Goal: Task Accomplishment & Management: Use online tool/utility

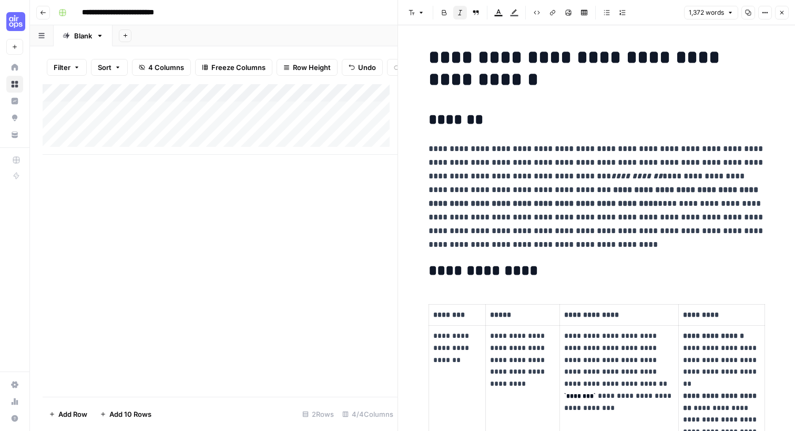
scroll to position [1630, 0]
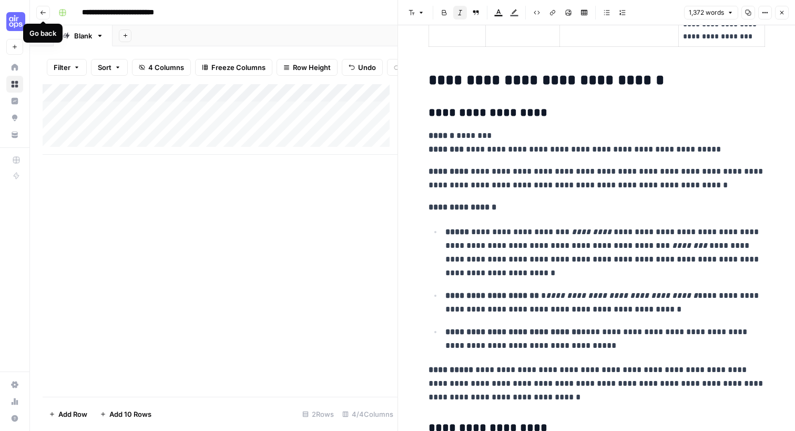
click at [42, 12] on icon "button" at bounding box center [43, 12] width 6 height 6
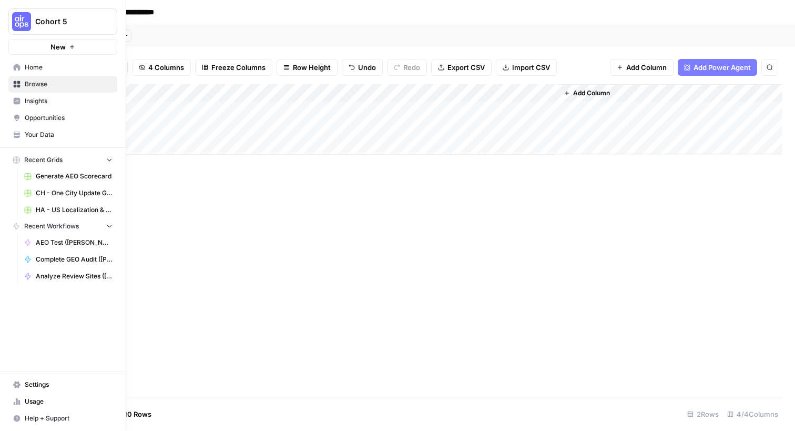
click at [28, 83] on span "Browse" at bounding box center [69, 83] width 88 height 9
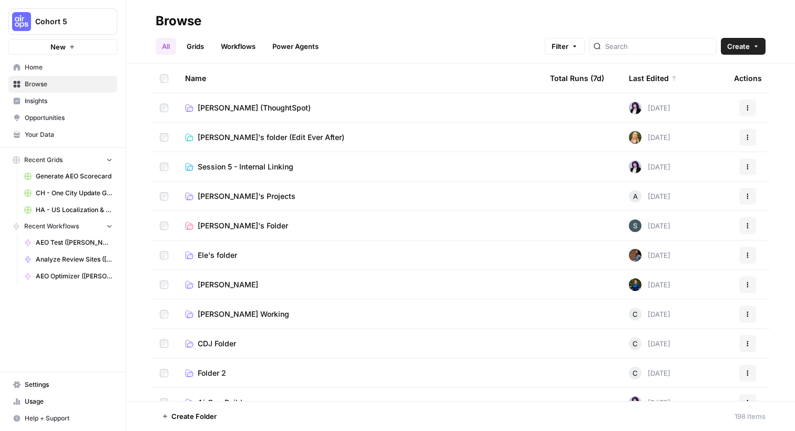
click at [290, 45] on link "Power Agents" at bounding box center [295, 46] width 59 height 17
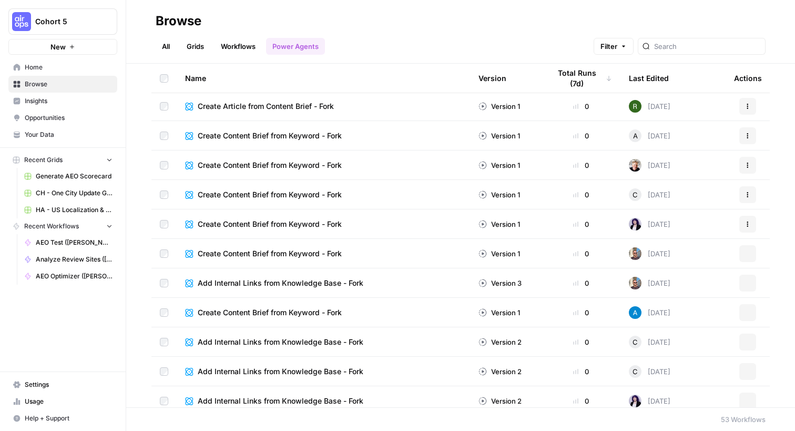
scroll to position [1157, 0]
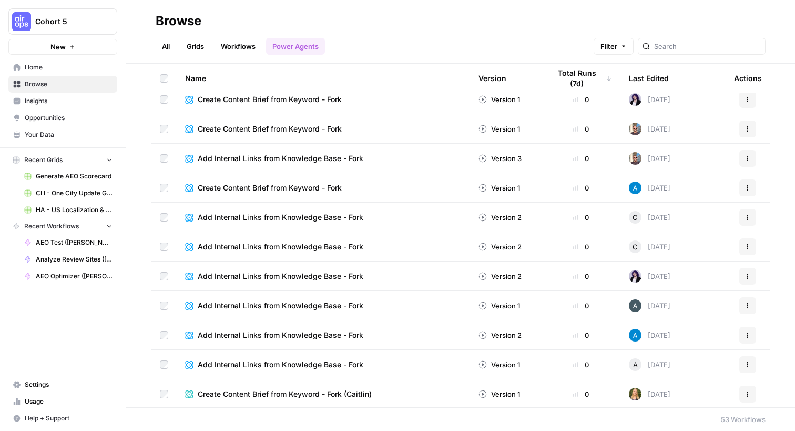
click at [31, 68] on span "Home" at bounding box center [69, 67] width 88 height 9
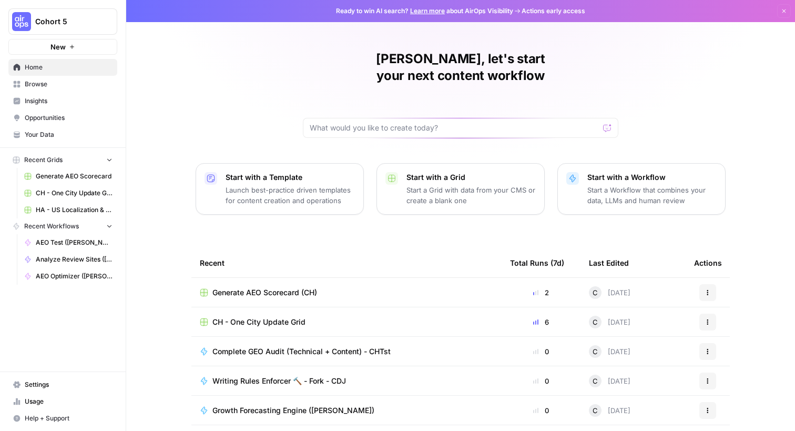
click at [257, 185] on p "Launch best-practice driven templates for content creation and operations" at bounding box center [290, 195] width 129 height 21
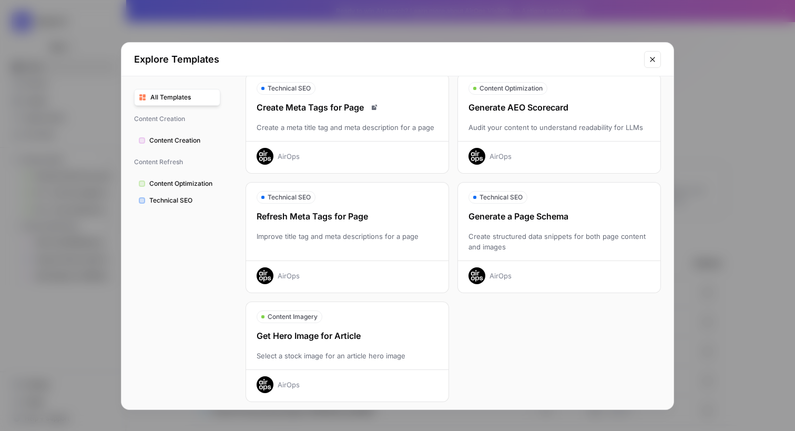
scroll to position [286, 0]
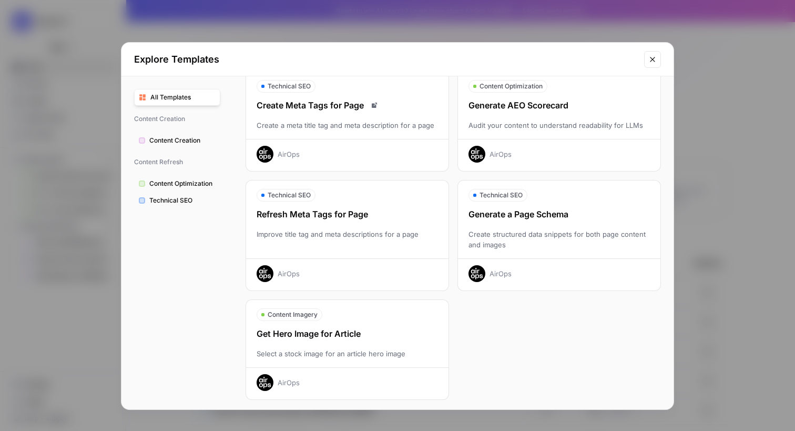
click at [650, 64] on button "Close modal" at bounding box center [652, 59] width 17 height 17
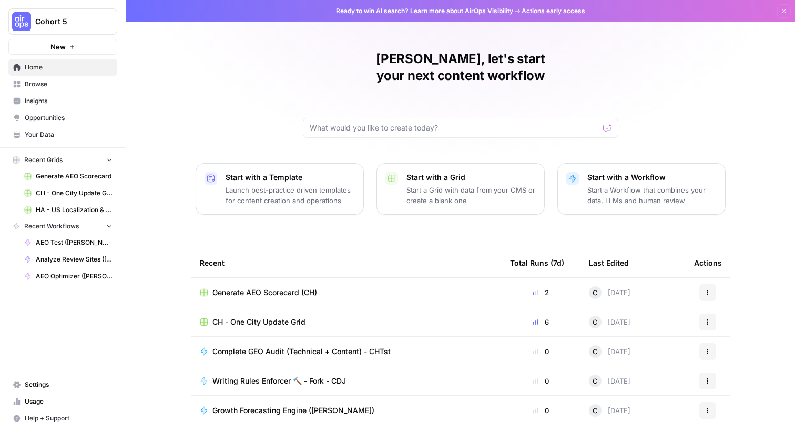
click at [618, 185] on p "Start a Workflow that combines your data, LLMs and human review" at bounding box center [651, 195] width 129 height 21
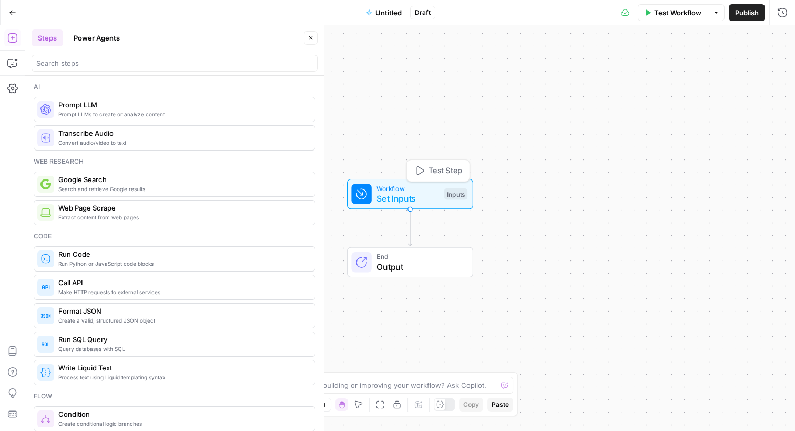
click at [398, 194] on span "Set Inputs" at bounding box center [408, 198] width 63 height 13
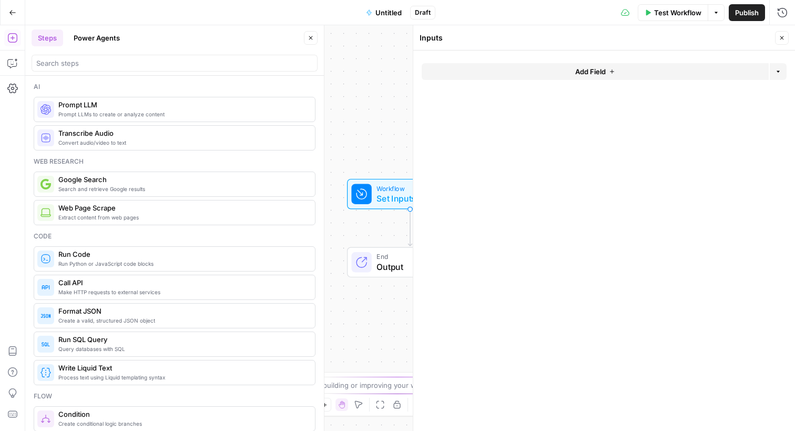
click at [603, 73] on span "Add Field" at bounding box center [590, 71] width 31 height 11
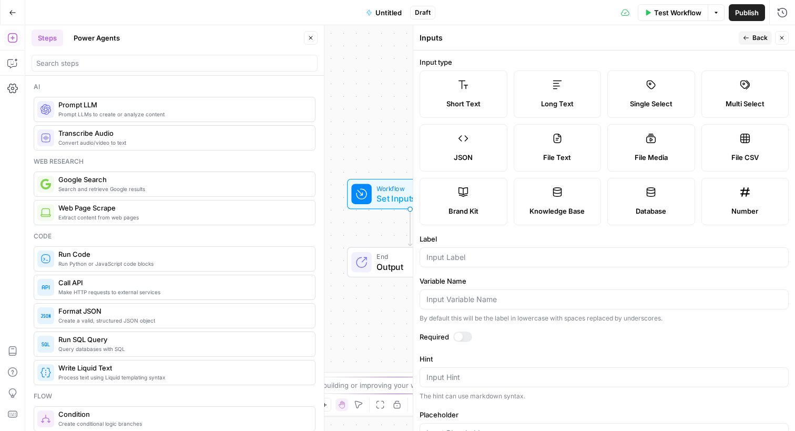
click at [470, 92] on label "Short Text" at bounding box center [464, 93] width 88 height 47
click at [477, 254] on input "Label" at bounding box center [605, 257] width 356 height 11
type input "Question"
click at [632, 318] on div "By default this will be the label in lowercase with spaces replaced by undersco…" at bounding box center [604, 317] width 369 height 9
click at [465, 334] on div at bounding box center [462, 336] width 19 height 11
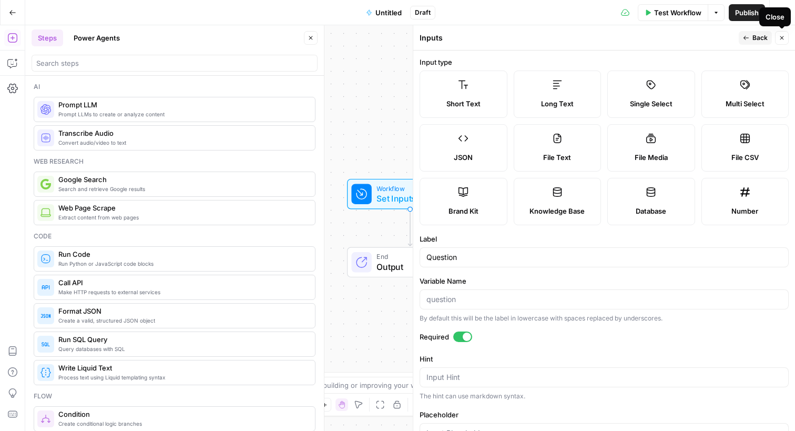
click at [780, 39] on icon "button" at bounding box center [782, 38] width 4 height 4
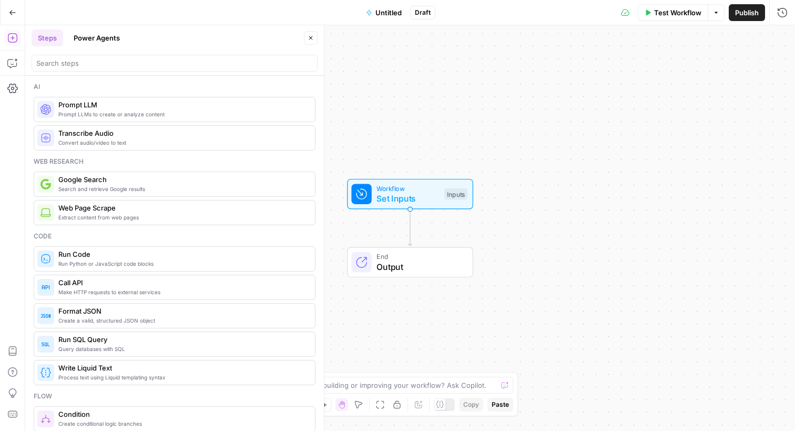
click at [434, 193] on span "Set Inputs" at bounding box center [408, 198] width 63 height 13
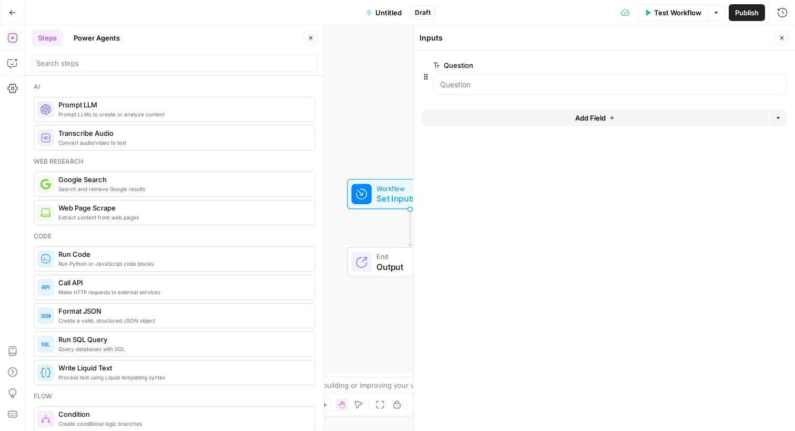
click at [371, 148] on div "Workflow Set Inputs Inputs End Output" at bounding box center [410, 227] width 770 height 405
click at [785, 38] on button "Close" at bounding box center [782, 38] width 14 height 14
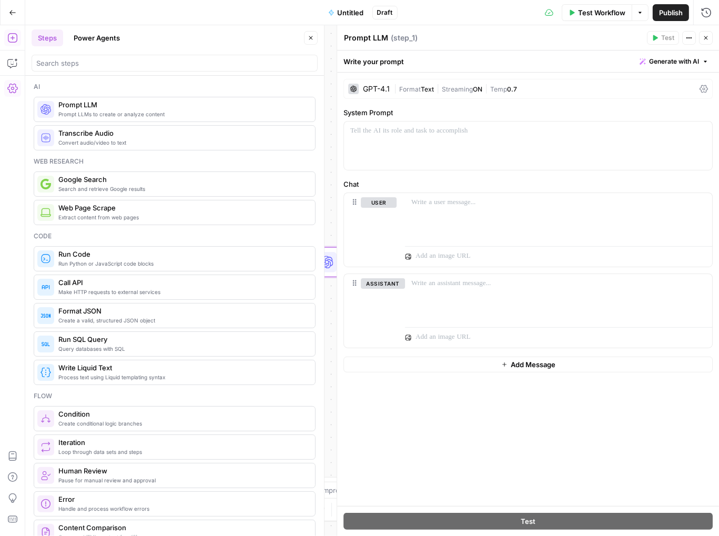
click at [704, 91] on icon at bounding box center [703, 89] width 8 height 8
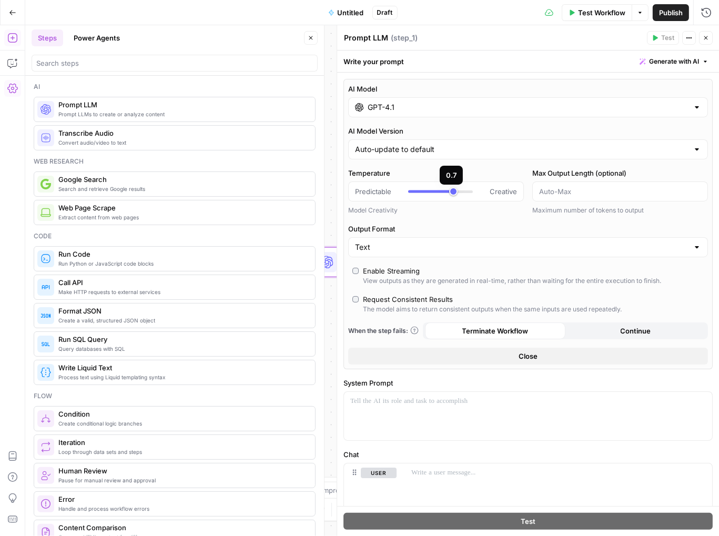
type input "*"
drag, startPoint x: 450, startPoint y: 191, endPoint x: 369, endPoint y: 191, distance: 81.5
click at [369, 191] on div "Predictable Creative" at bounding box center [436, 191] width 162 height 11
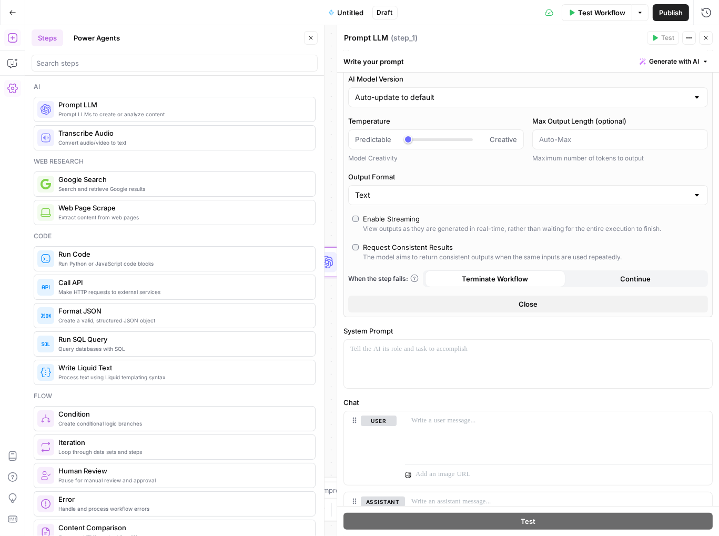
scroll to position [53, 0]
click at [550, 305] on button "Close" at bounding box center [528, 303] width 360 height 17
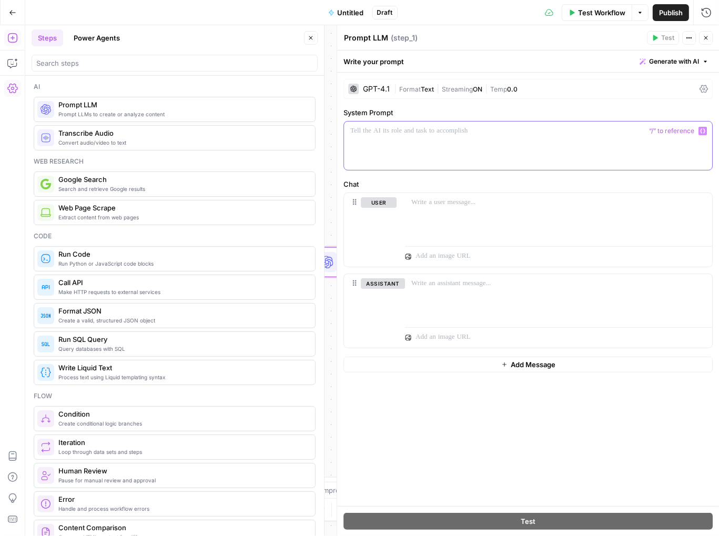
click at [440, 138] on div at bounding box center [528, 145] width 368 height 48
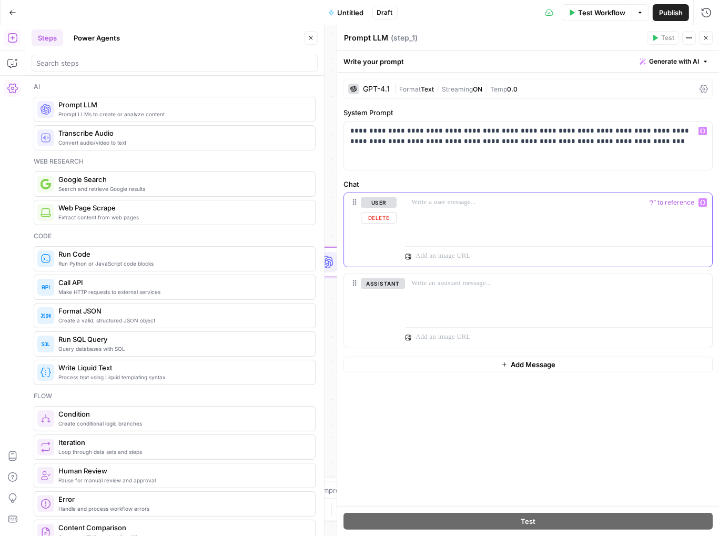
click at [479, 206] on p at bounding box center [558, 202] width 295 height 11
drag, startPoint x: 478, startPoint y: 205, endPoint x: 458, endPoint y: 209, distance: 20.3
click at [458, 209] on div at bounding box center [558, 217] width 307 height 48
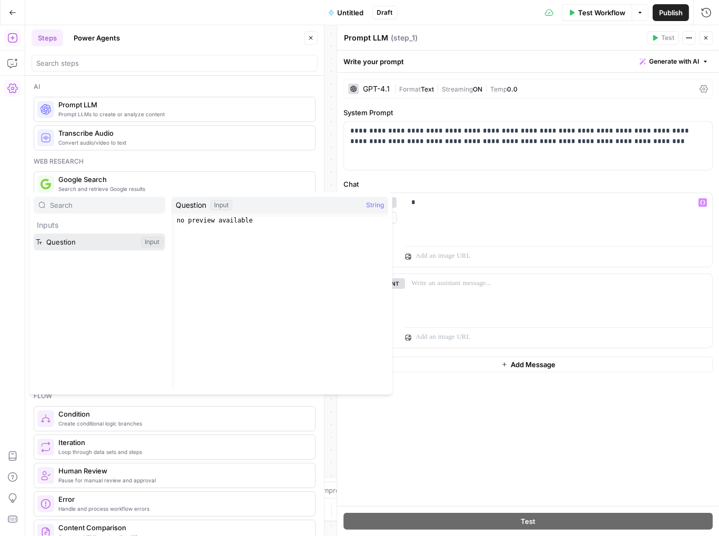
click at [60, 246] on button "Select variable Question" at bounding box center [99, 242] width 131 height 17
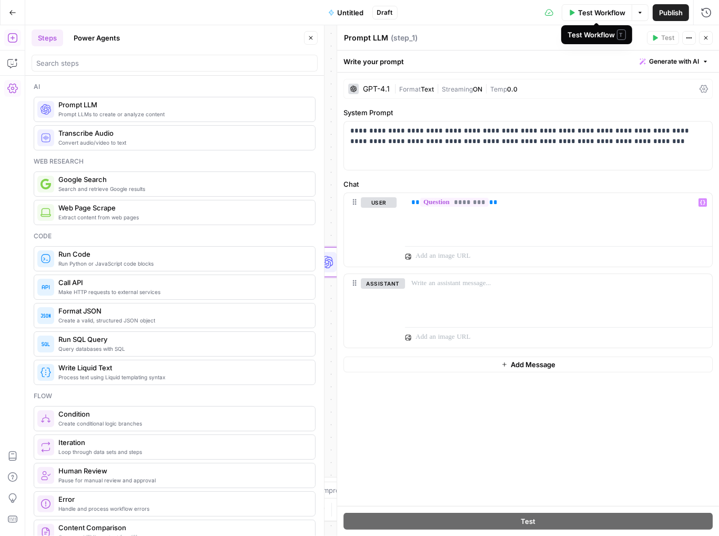
click at [591, 12] on span "Test Workflow" at bounding box center [601, 12] width 47 height 11
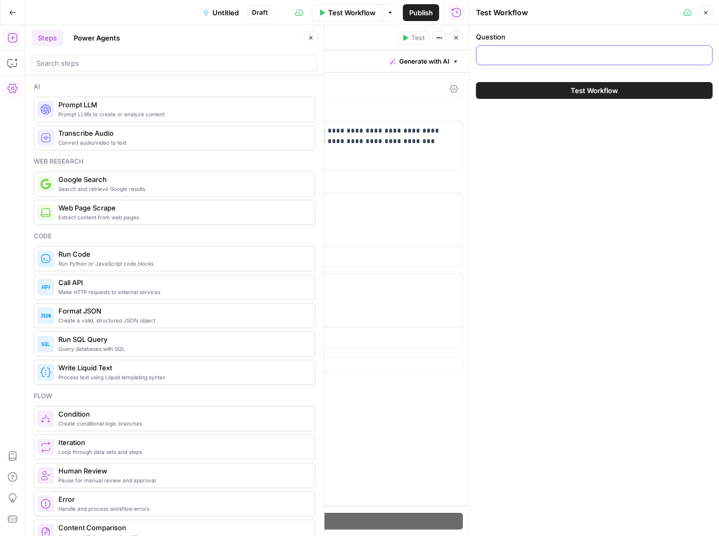
click at [542, 58] on input "Question" at bounding box center [594, 55] width 223 height 11
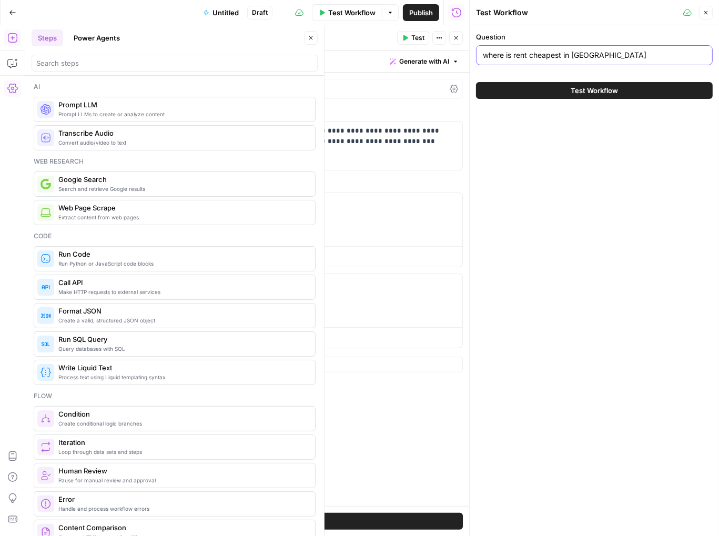
type input "where is rent cheapest in [GEOGRAPHIC_DATA]"
click at [604, 92] on span "Test Workflow" at bounding box center [594, 90] width 47 height 11
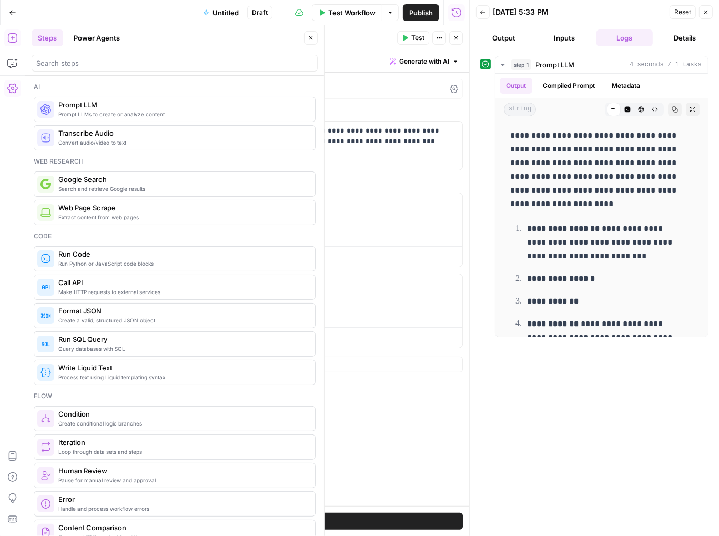
click at [635, 421] on div "**********" at bounding box center [594, 293] width 228 height 475
click at [125, 38] on textarea "Prompt LLM" at bounding box center [116, 38] width 44 height 11
click at [126, 37] on textarea "Prompt LLM" at bounding box center [116, 38] width 44 height 11
click at [125, 38] on textarea "Prompt LLM" at bounding box center [116, 38] width 44 height 11
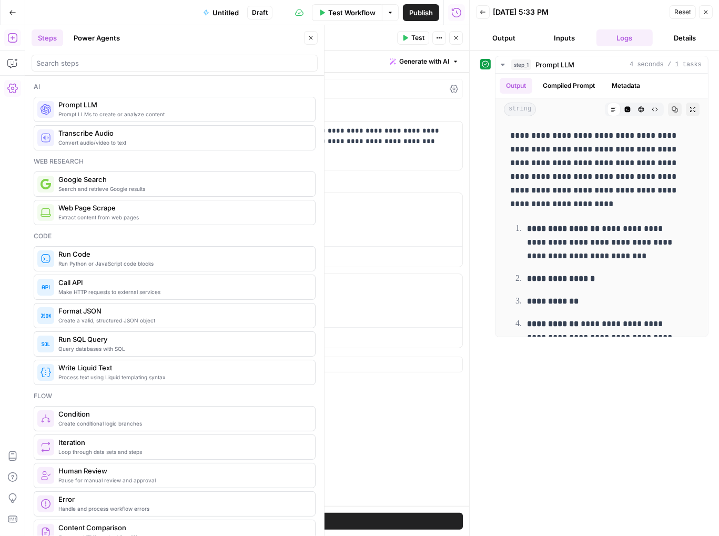
click at [125, 38] on textarea "Prompt LLM" at bounding box center [116, 38] width 44 height 11
type textarea "PAA to ChatGPT"
click at [703, 13] on icon "button" at bounding box center [706, 12] width 6 height 6
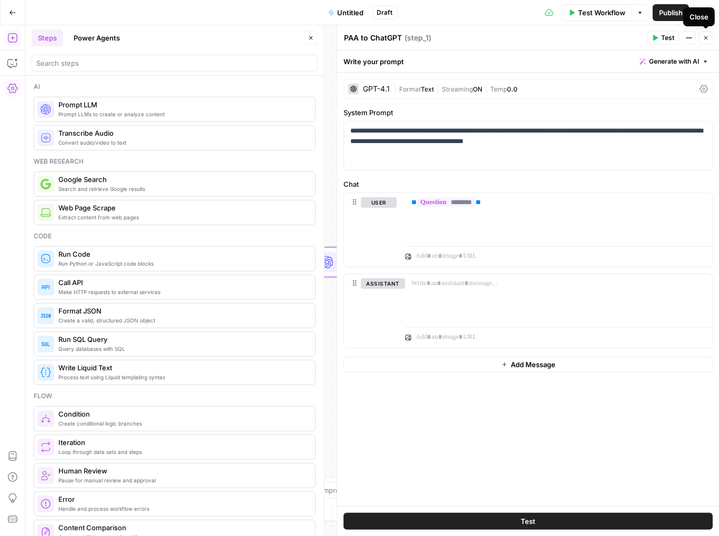
click at [705, 39] on icon "button" at bounding box center [706, 38] width 4 height 4
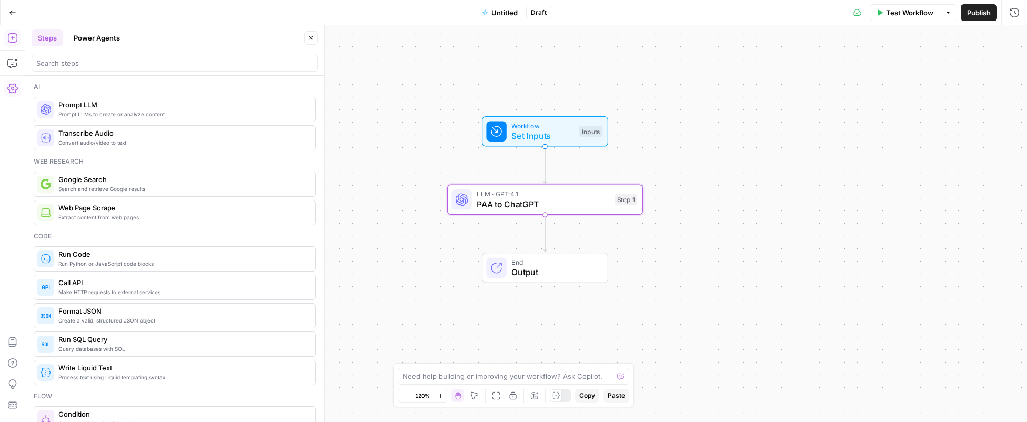
drag, startPoint x: 513, startPoint y: 203, endPoint x: 647, endPoint y: 140, distance: 148.5
click at [647, 140] on div "Workflow Set Inputs Inputs LLM · GPT-4.1 PAA to ChatGPT Step 1 End Output" at bounding box center [525, 223] width 1001 height 397
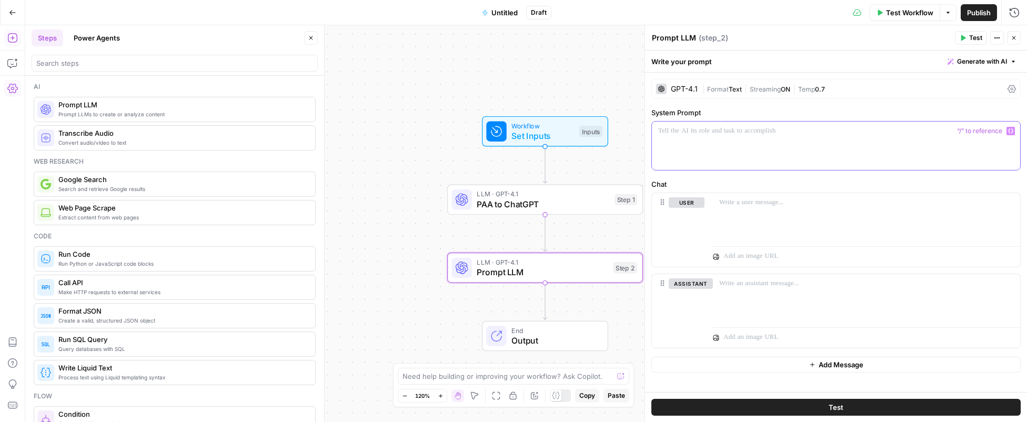
click at [692, 149] on div at bounding box center [836, 145] width 368 height 48
click at [795, 87] on span "Temp" at bounding box center [806, 89] width 17 height 8
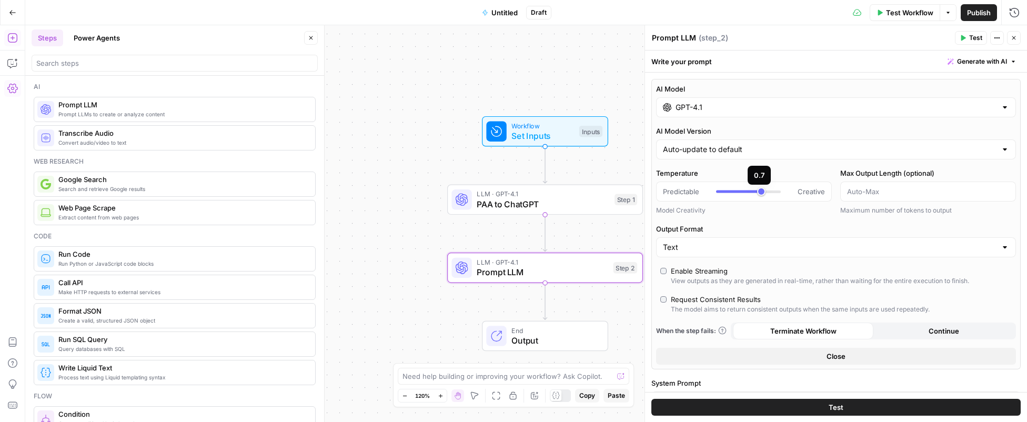
type input "*"
drag, startPoint x: 759, startPoint y: 194, endPoint x: 684, endPoint y: 195, distance: 75.7
click at [686, 195] on div "Predictable Creative" at bounding box center [744, 191] width 162 height 11
drag, startPoint x: 684, startPoint y: 195, endPoint x: 793, endPoint y: 221, distance: 112.5
click at [793, 221] on div "AI Model GPT-4.1 AI Model Version Auto-update to default Temperature Predictabl…" at bounding box center [835, 224] width 369 height 290
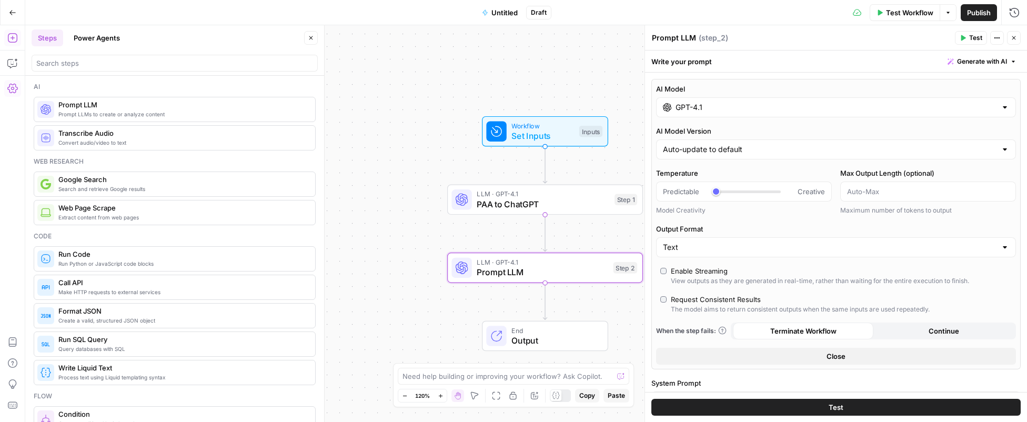
click at [795, 360] on button "Close" at bounding box center [836, 356] width 360 height 17
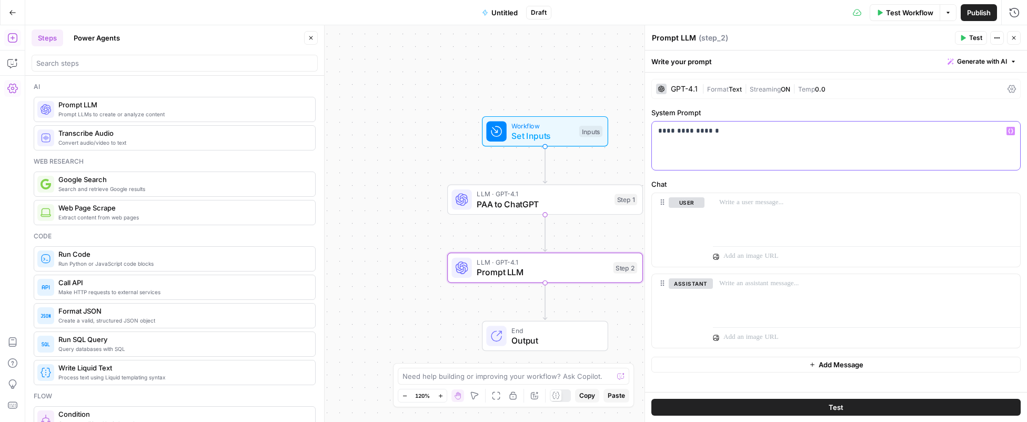
click at [738, 130] on p "**********" at bounding box center [836, 131] width 356 height 11
click at [743, 210] on div at bounding box center [866, 217] width 307 height 48
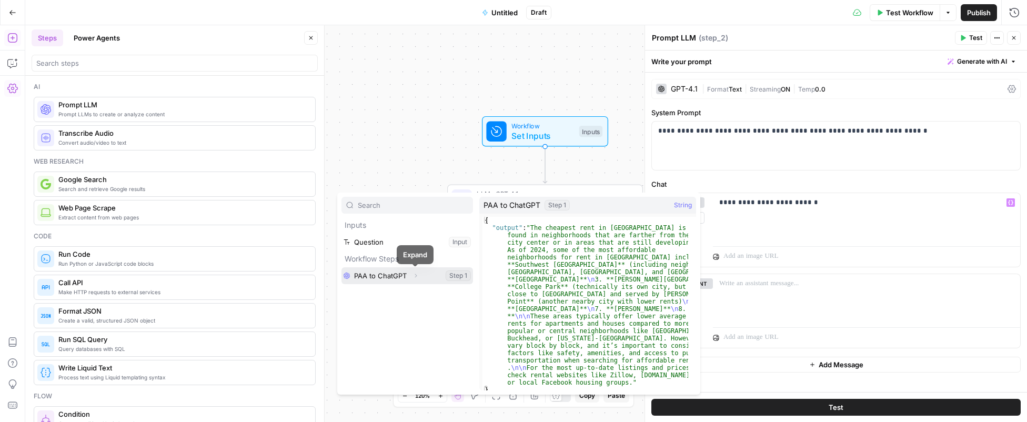
click at [399, 277] on button "Select variable PAA to ChatGPT" at bounding box center [406, 275] width 131 height 17
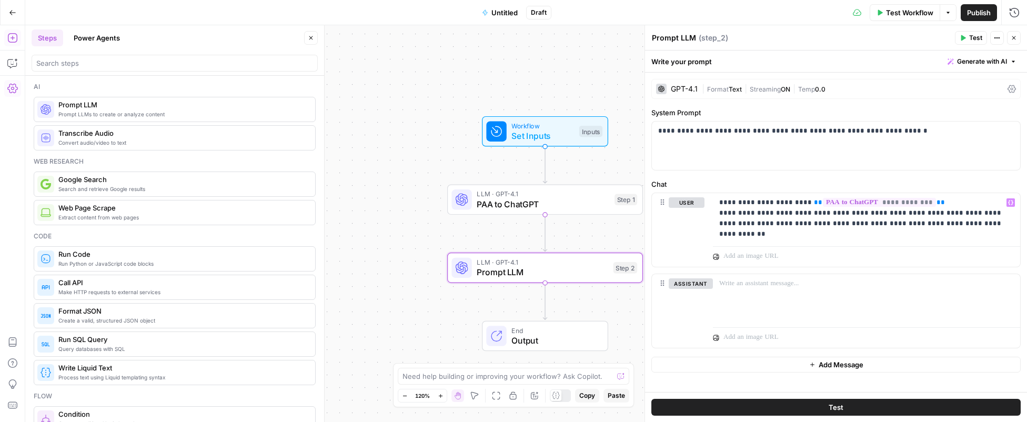
click at [795, 412] on button "Test" at bounding box center [835, 407] width 369 height 17
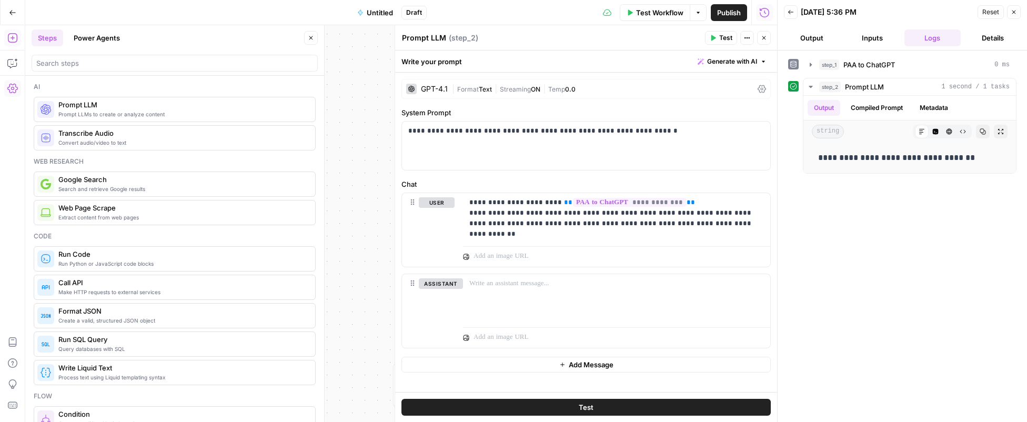
click at [420, 39] on textarea "Prompt LLM" at bounding box center [424, 38] width 44 height 11
type textarea "Extract Brands"
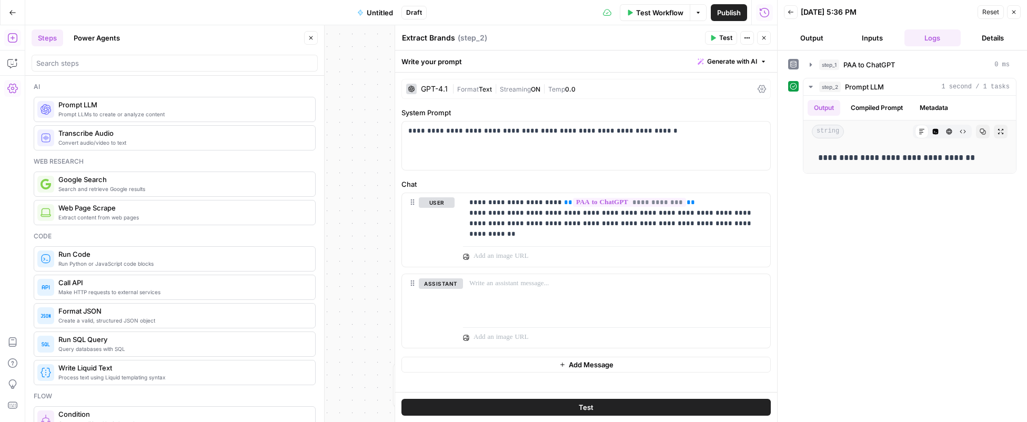
click at [361, 216] on div "Workflow Set Inputs Inputs LLM · GPT-4.1 PAA to ChatGPT Step 1 LLM · GPT-4.1 Ex…" at bounding box center [401, 223] width 752 height 397
click at [795, 14] on icon "button" at bounding box center [1013, 12] width 6 height 6
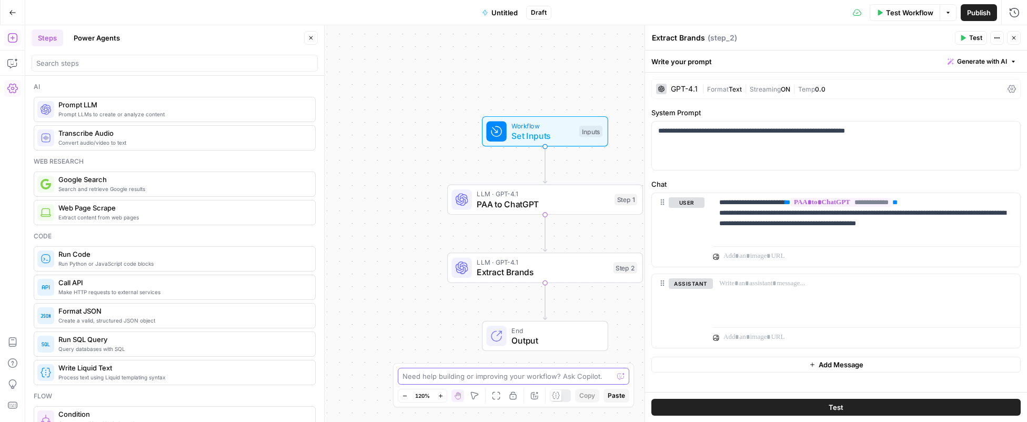
click at [482, 376] on textarea at bounding box center [507, 376] width 210 height 11
type textarea "I"
type textarea "C"
type textarea "U"
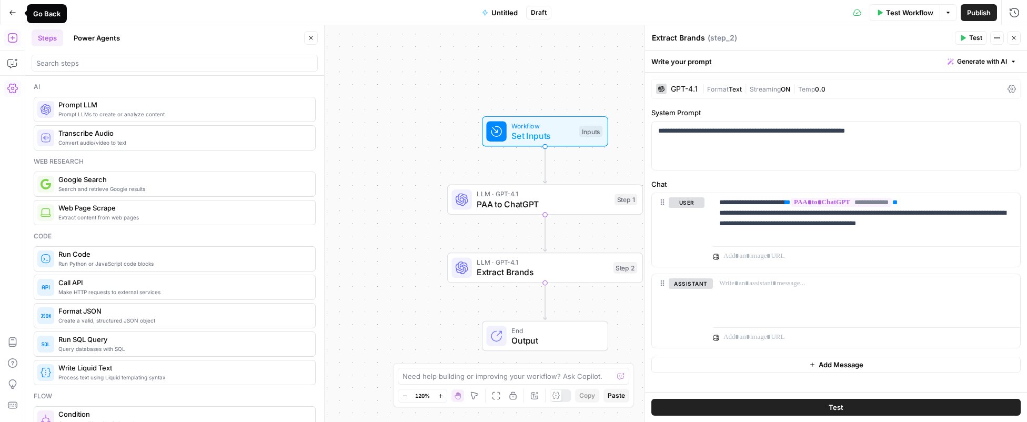
click at [9, 12] on icon "button" at bounding box center [12, 12] width 6 height 5
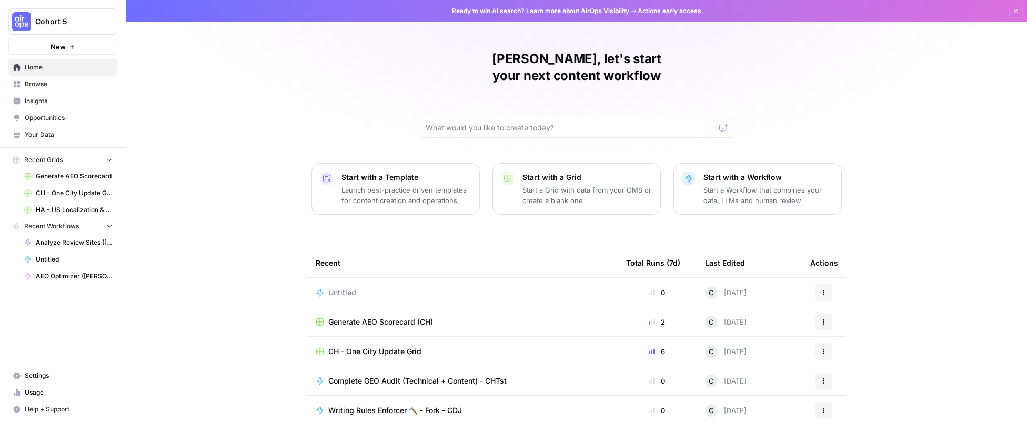
click at [337, 287] on span "Untitled" at bounding box center [342, 292] width 28 height 11
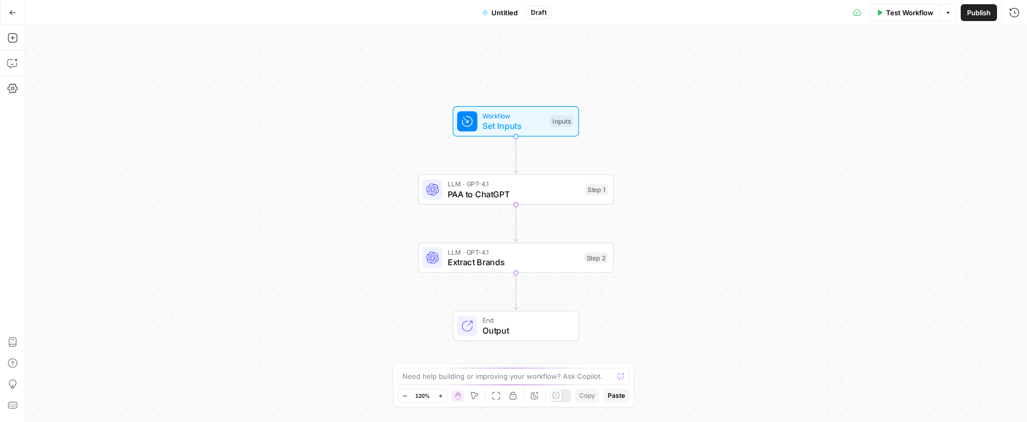
click at [501, 13] on span "Untitled" at bounding box center [504, 12] width 26 height 11
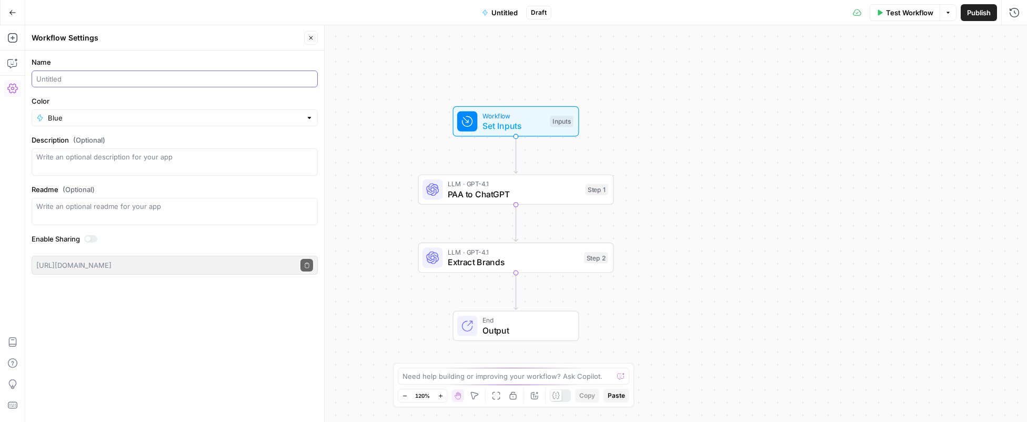
click at [65, 77] on input "Name" at bounding box center [174, 79] width 277 height 11
type input "G"
type input "Check LLM Brand Visibility for PAA Questions"
click at [139, 161] on textarea "Description (Optional)" at bounding box center [174, 161] width 277 height 21
type textarea "L"
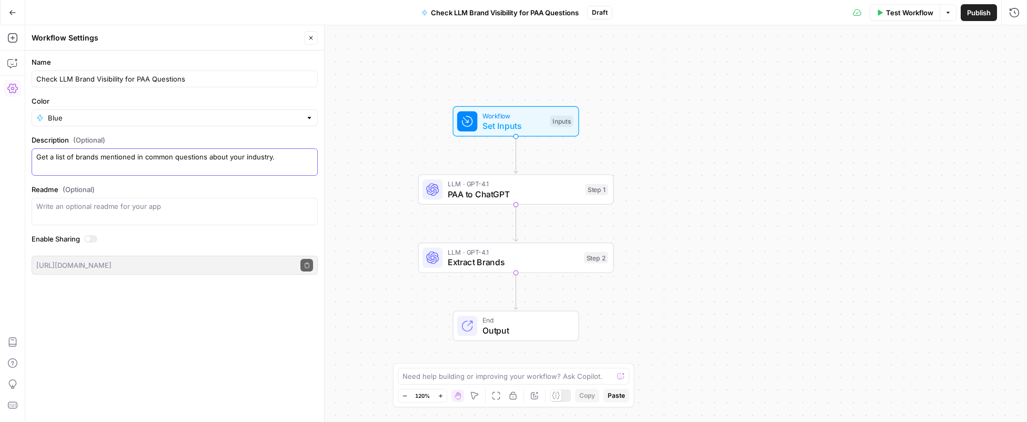
type textarea "Get a list of brands mentioned in common questions about your industry."
click at [92, 119] on input "Color" at bounding box center [174, 118] width 253 height 11
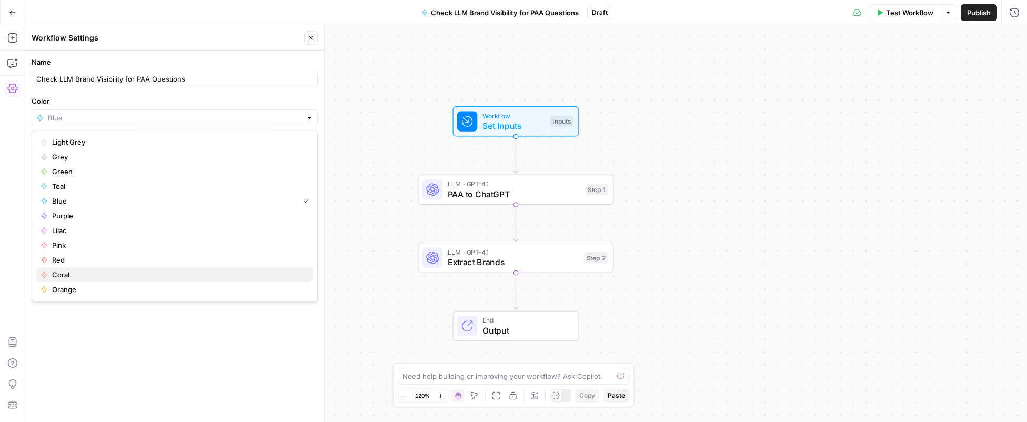
click at [67, 279] on span "Coral" at bounding box center [178, 274] width 252 height 11
type input "Coral"
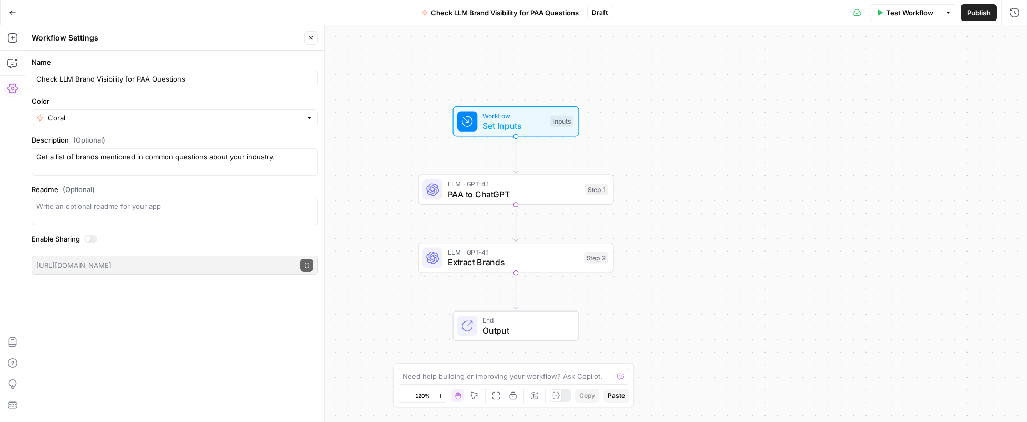
click at [143, 343] on div "Name Check LLM Brand Visibility for PAA Questions Color Coral Description (Opti…" at bounding box center [174, 235] width 299 height 371
drag, startPoint x: 978, startPoint y: 13, endPoint x: 972, endPoint y: 18, distance: 7.9
click at [795, 13] on span "Publish" at bounding box center [979, 12] width 24 height 11
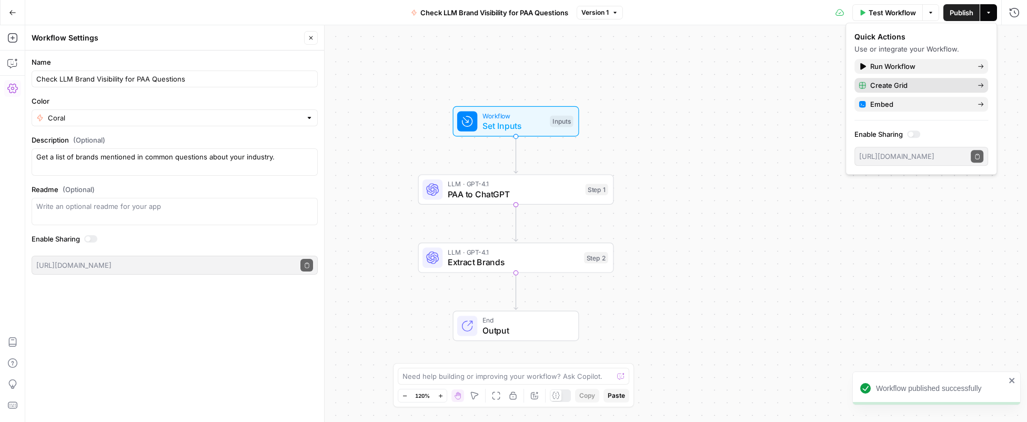
click at [795, 84] on span "Create Grid" at bounding box center [919, 85] width 99 height 11
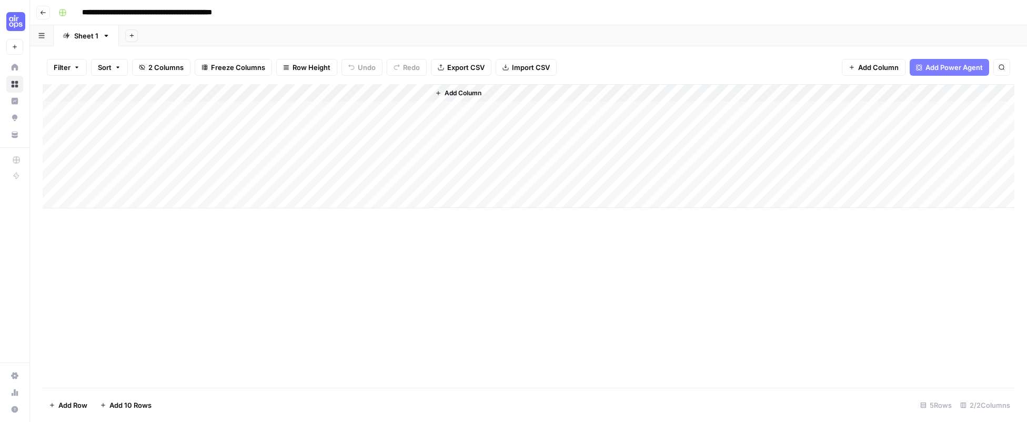
click at [120, 109] on div "Add Column" at bounding box center [528, 146] width 971 height 124
click at [120, 107] on div "Add Column" at bounding box center [528, 146] width 971 height 124
type textarea "**********"
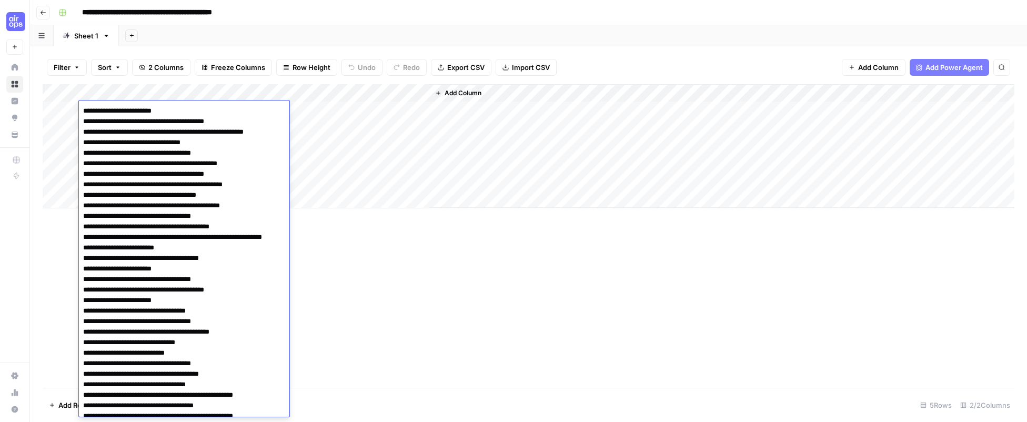
scroll to position [803, 0]
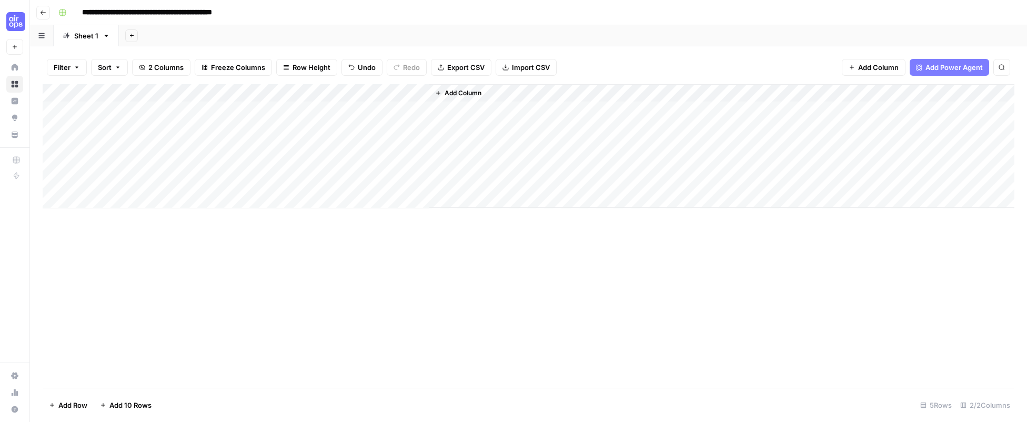
click at [387, 302] on div "Add Column" at bounding box center [528, 235] width 971 height 303
click at [222, 93] on div "Add Column" at bounding box center [528, 146] width 971 height 124
click at [239, 305] on div "Add Column" at bounding box center [528, 235] width 971 height 303
click at [521, 69] on span "Import CSV" at bounding box center [531, 67] width 38 height 11
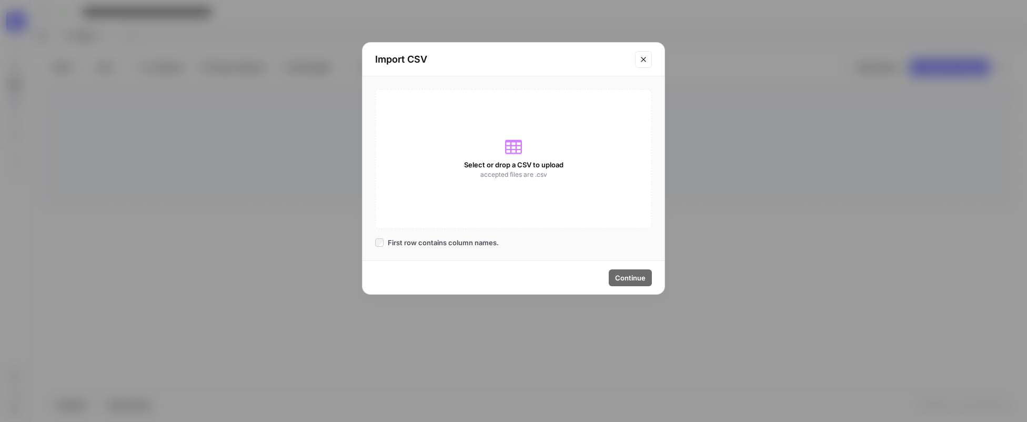
click at [508, 156] on div "Select or drop a CSV to upload accepted files are .csv" at bounding box center [513, 159] width 277 height 140
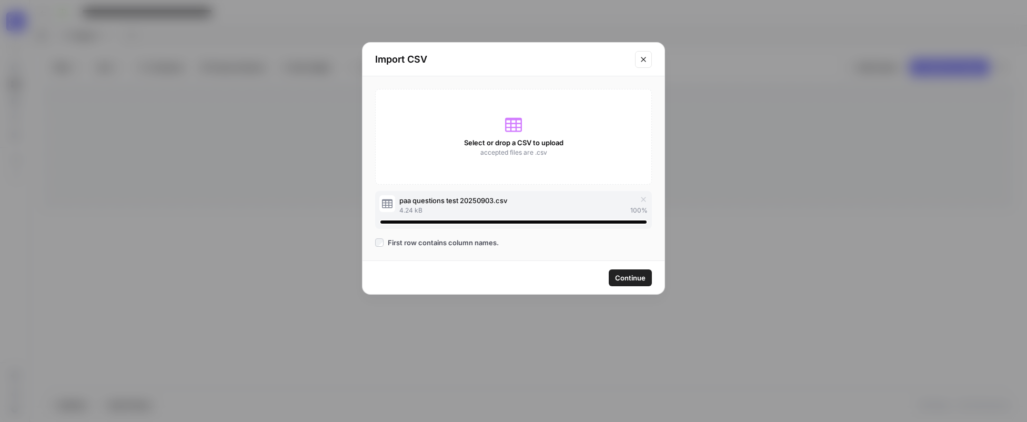
click at [626, 277] on span "Continue" at bounding box center [630, 277] width 31 height 11
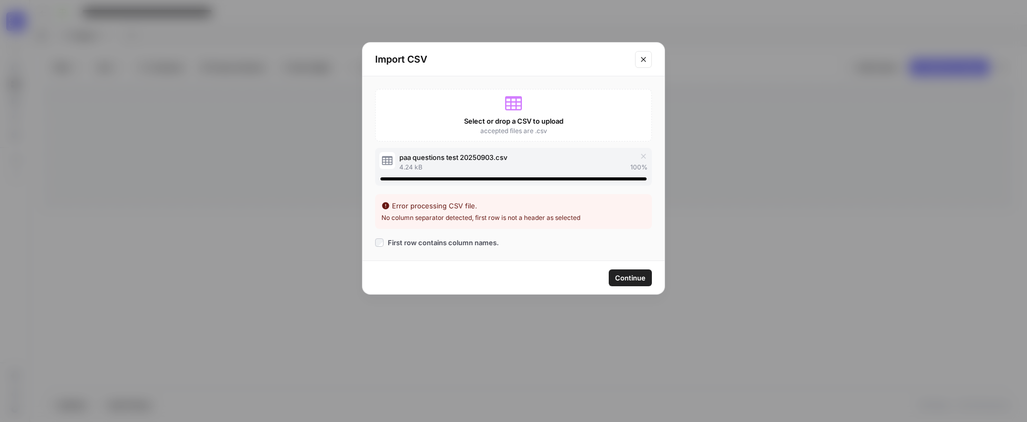
click at [631, 281] on span "Continue" at bounding box center [630, 277] width 31 height 11
click at [646, 57] on icon "Close modal" at bounding box center [643, 59] width 8 height 8
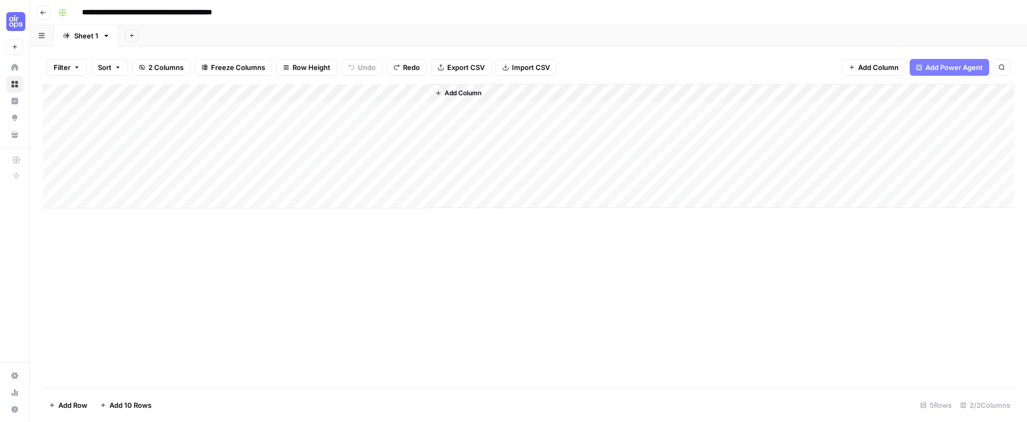
click at [116, 124] on div "Add Column" at bounding box center [528, 146] width 971 height 124
click at [133, 95] on div "Add Column" at bounding box center [528, 146] width 971 height 124
click at [535, 66] on span "Import CSV" at bounding box center [531, 67] width 38 height 11
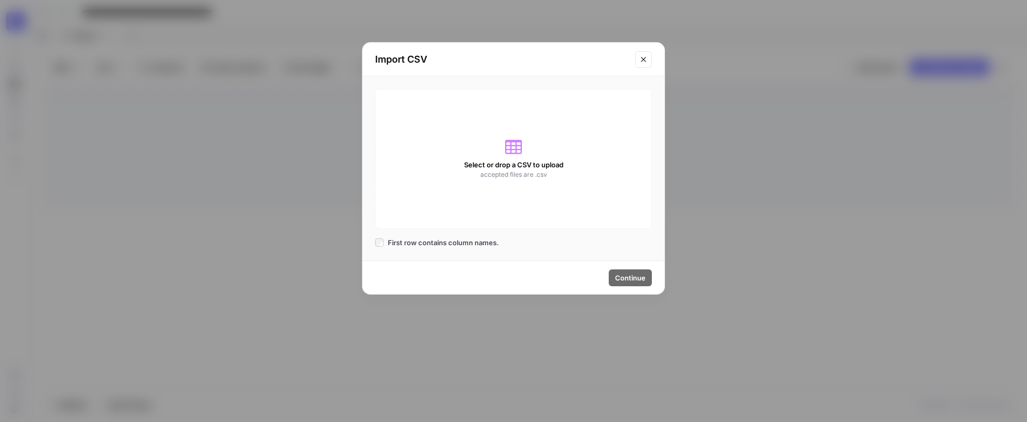
click at [515, 145] on icon at bounding box center [513, 147] width 17 height 14
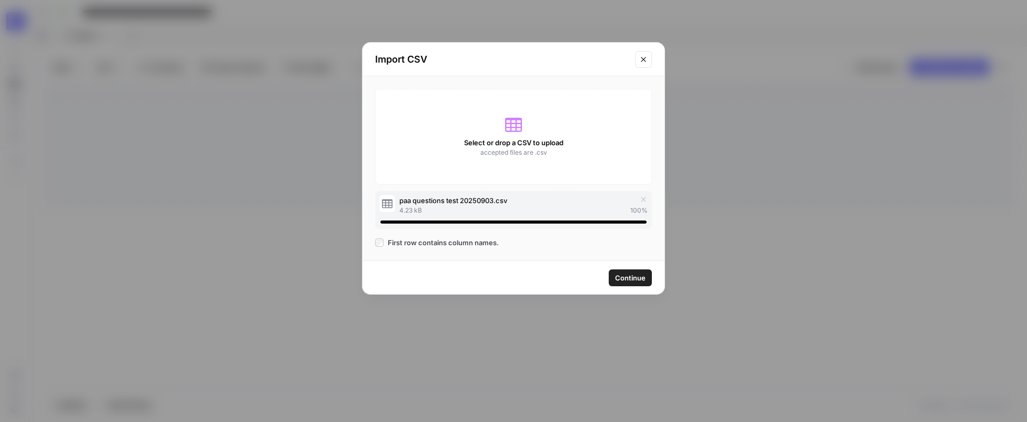
click at [626, 280] on span "Continue" at bounding box center [630, 277] width 31 height 11
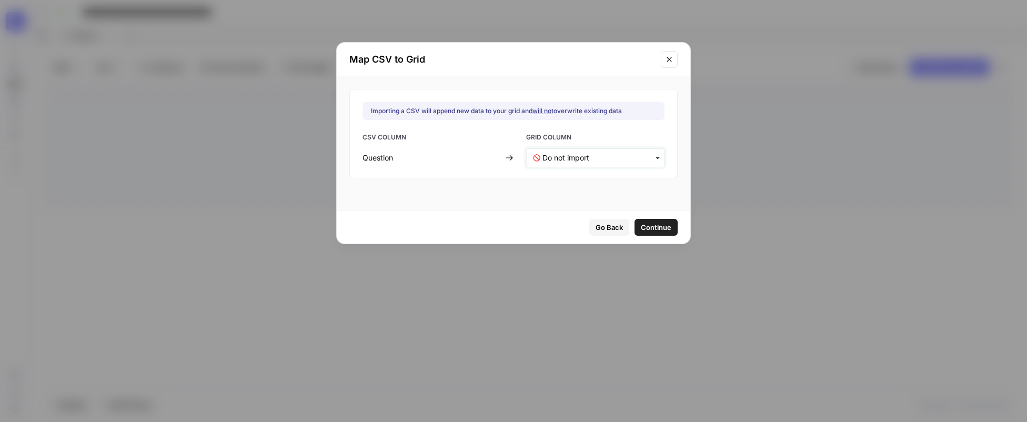
click at [613, 159] on input "text" at bounding box center [599, 158] width 115 height 11
click at [557, 185] on span "Question" at bounding box center [555, 185] width 26 height 9
click at [646, 230] on span "Continue" at bounding box center [656, 227] width 31 height 11
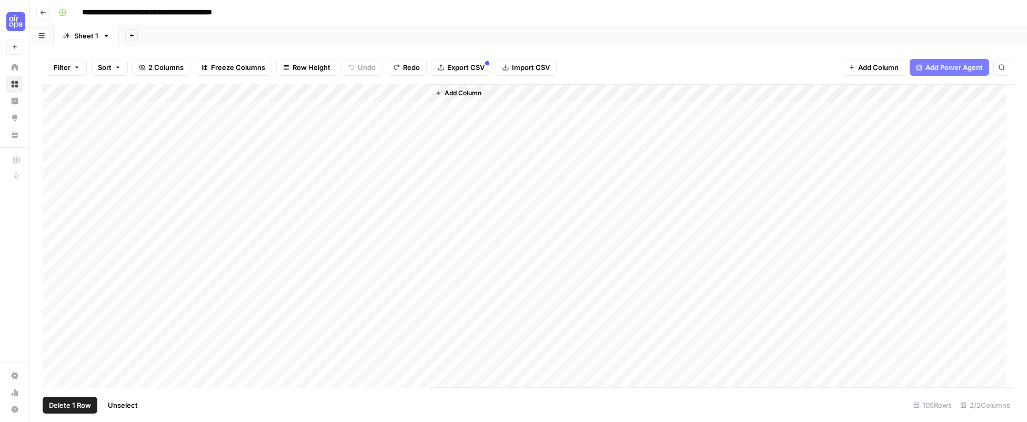
click at [57, 108] on div "Add Column" at bounding box center [528, 236] width 971 height 304
click at [51, 126] on div "Add Column" at bounding box center [528, 236] width 971 height 304
click at [53, 143] on div "Add Column" at bounding box center [528, 236] width 971 height 304
click at [52, 163] on div "Add Column" at bounding box center [528, 236] width 971 height 304
click at [53, 181] on div "Add Column" at bounding box center [528, 236] width 971 height 304
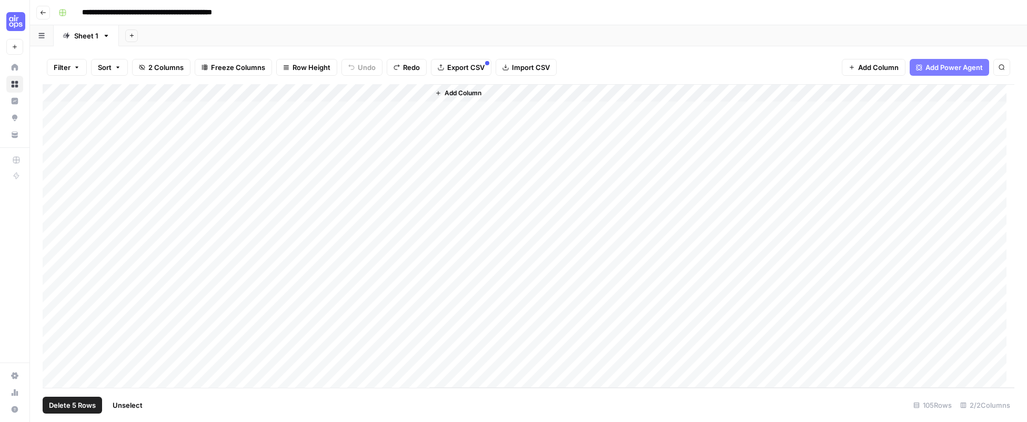
click at [63, 403] on span "Delete 5 Rows" at bounding box center [72, 405] width 47 height 11
click at [476, 116] on span "Delete" at bounding box center [475, 121] width 23 height 11
click at [418, 92] on div "Add Column" at bounding box center [528, 236] width 971 height 304
click at [437, 172] on span "First 10 Rows" at bounding box center [457, 169] width 66 height 11
drag, startPoint x: 522, startPoint y: 100, endPoint x: 686, endPoint y: 100, distance: 164.6
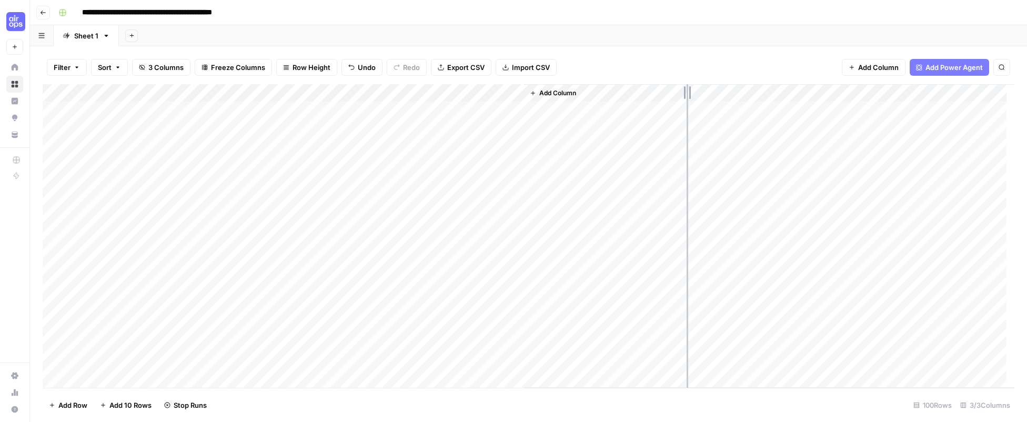
click at [686, 100] on div "Add Column" at bounding box center [528, 236] width 971 height 304
click at [422, 94] on div "Add Column" at bounding box center [528, 236] width 971 height 304
click at [433, 117] on span "All Rows" at bounding box center [457, 117] width 66 height 11
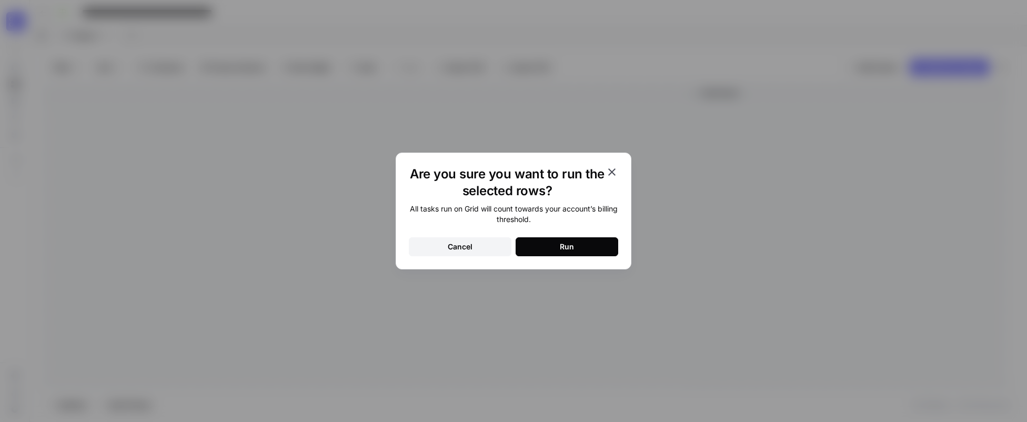
click at [591, 253] on button "Run" at bounding box center [566, 246] width 103 height 19
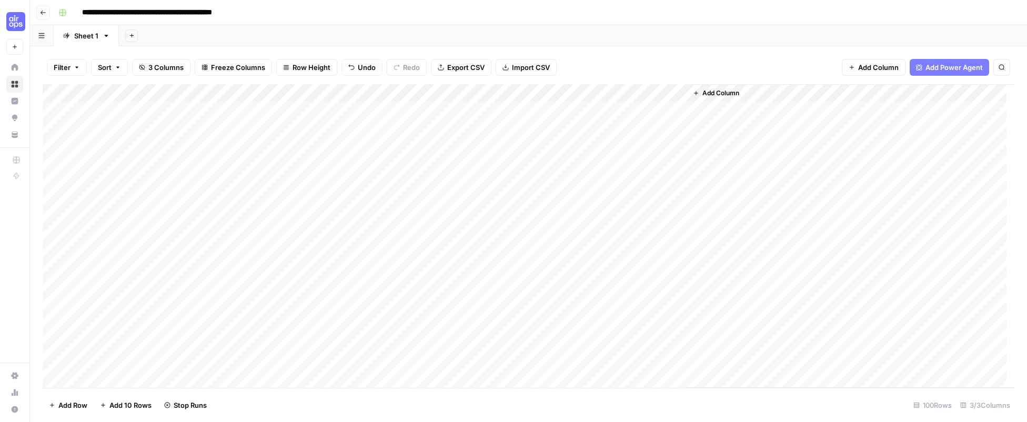
click at [330, 16] on div "**********" at bounding box center [535, 12] width 962 height 17
click at [129, 37] on icon "button" at bounding box center [132, 36] width 6 height 6
click at [154, 88] on span "From Workflow" at bounding box center [183, 86] width 77 height 11
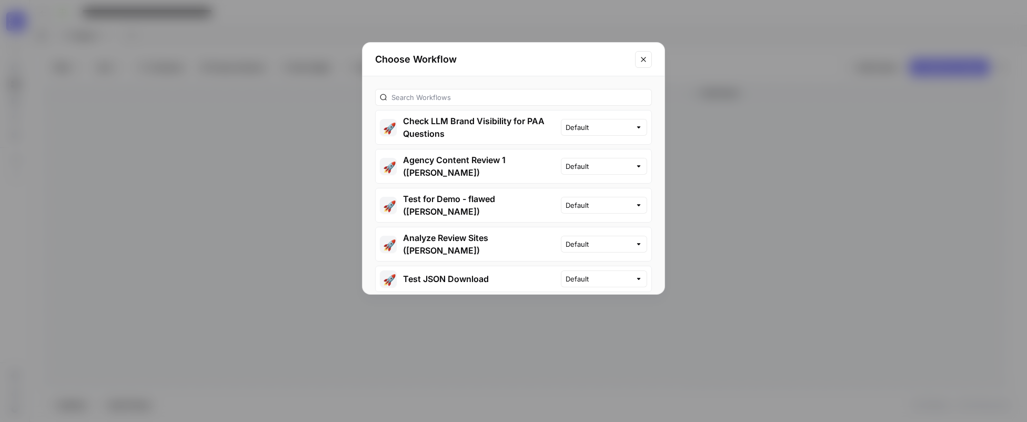
click at [466, 125] on button "🚀 Check LLM Brand Visibility for PAA Questions" at bounding box center [468, 127] width 185 height 34
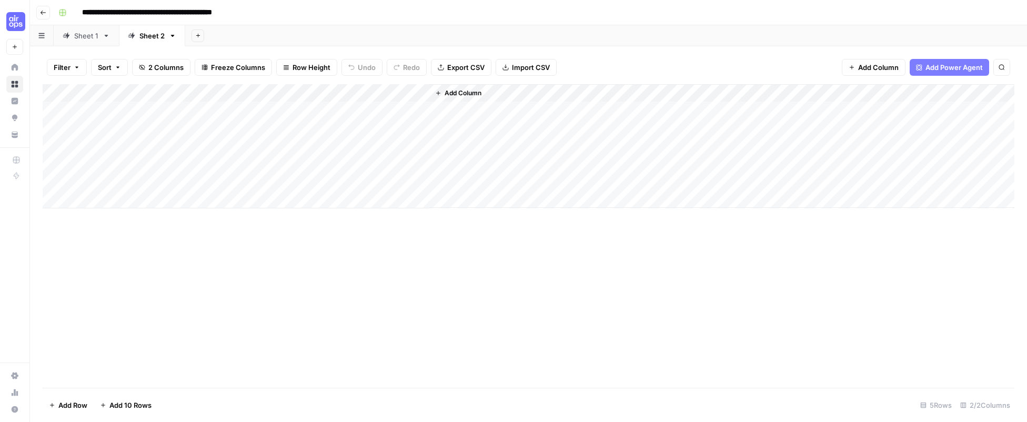
click at [529, 70] on span "Import CSV" at bounding box center [531, 67] width 38 height 11
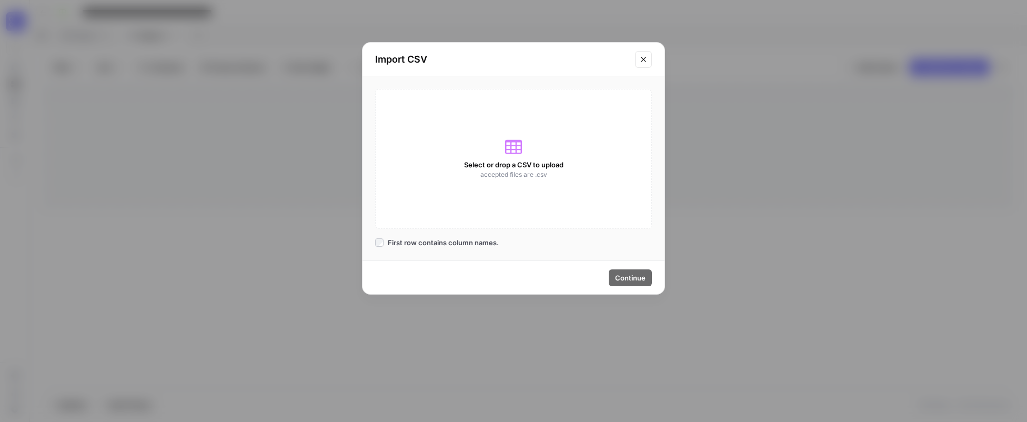
click at [519, 147] on icon at bounding box center [513, 146] width 17 height 17
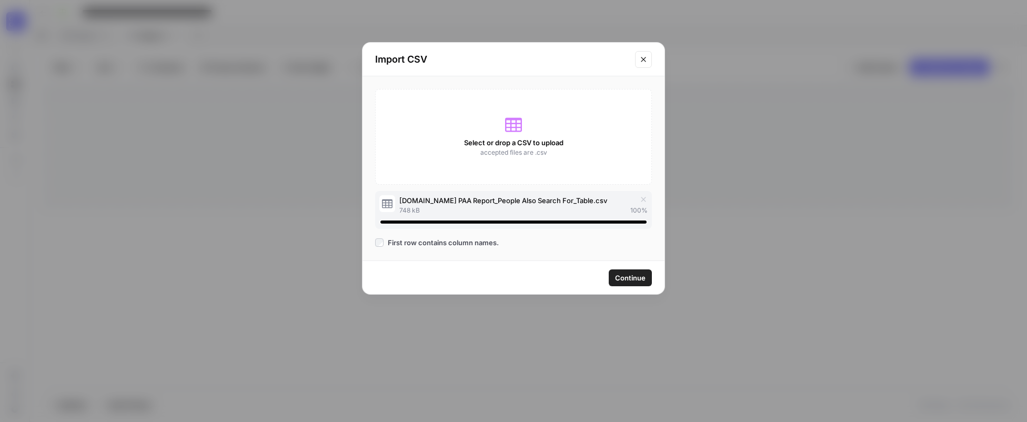
click at [625, 279] on span "Continue" at bounding box center [630, 277] width 31 height 11
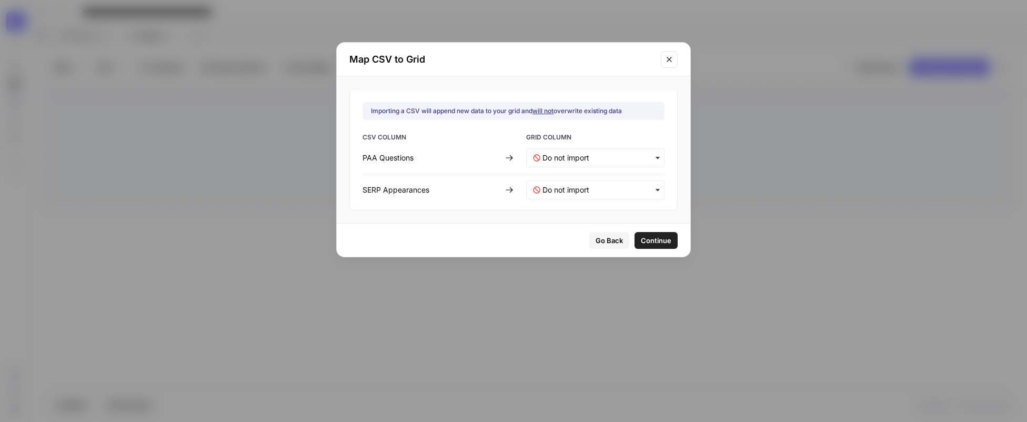
click at [653, 159] on icon "button" at bounding box center [657, 158] width 8 height 8
click at [554, 185] on span "Question" at bounding box center [553, 185] width 26 height 9
click at [647, 242] on span "Continue" at bounding box center [656, 240] width 31 height 11
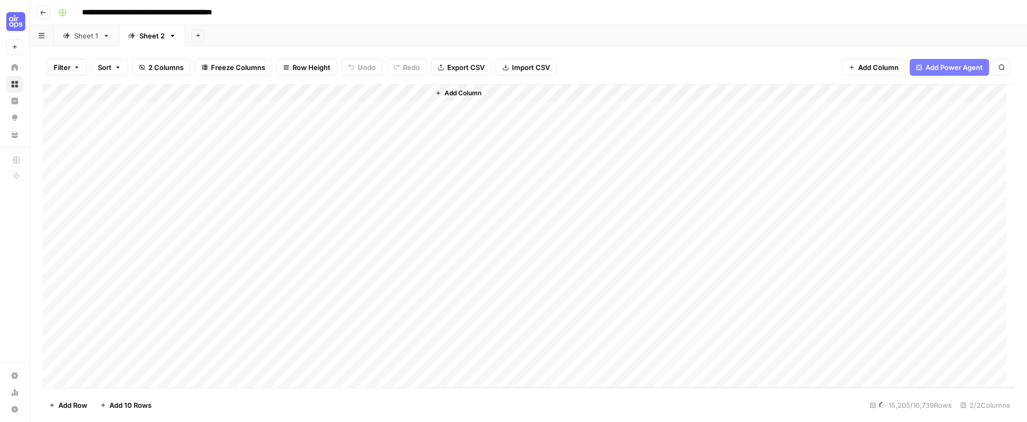
click at [62, 90] on div "Add Column" at bounding box center [528, 236] width 971 height 304
click at [101, 107] on div "Add Column" at bounding box center [528, 236] width 971 height 304
click at [158, 111] on div "Add Column" at bounding box center [528, 236] width 971 height 304
click at [63, 92] on div "Add Column" at bounding box center [528, 236] width 971 height 304
click at [98, 407] on span "Delete 15205 Rows" at bounding box center [80, 405] width 63 height 11
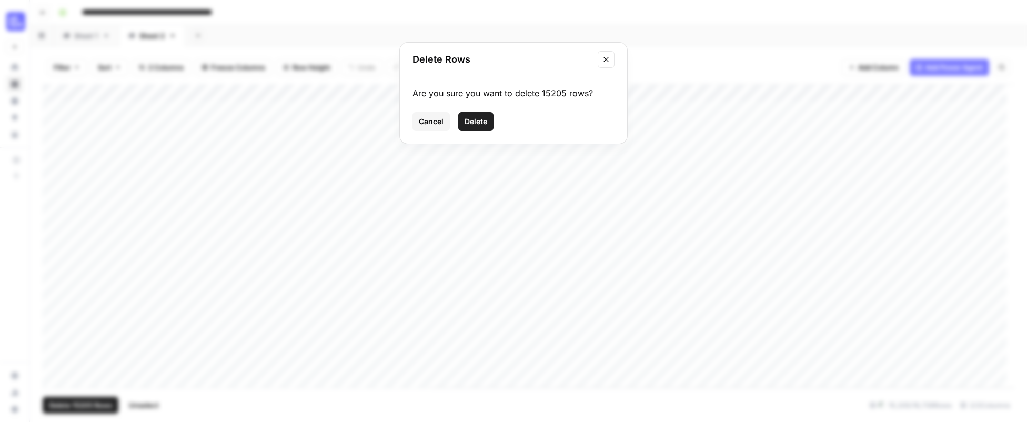
click at [482, 125] on span "Delete" at bounding box center [475, 121] width 23 height 11
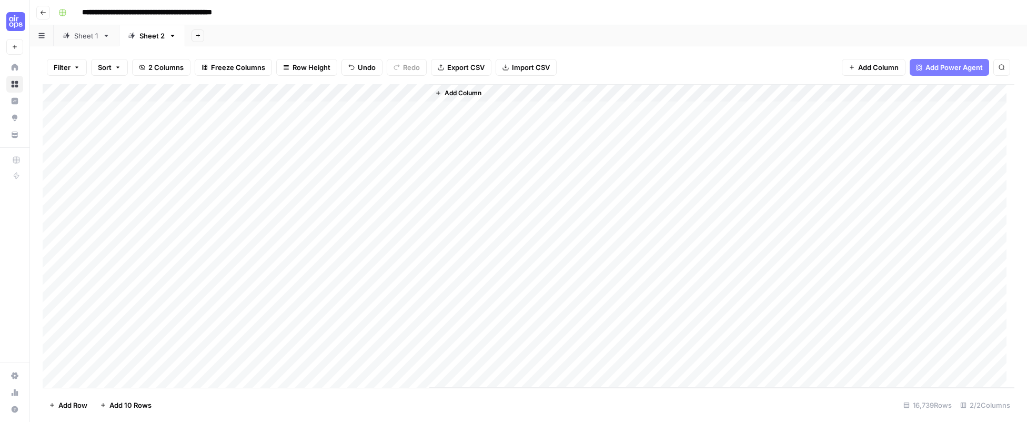
click at [530, 72] on button "Import CSV" at bounding box center [525, 67] width 61 height 17
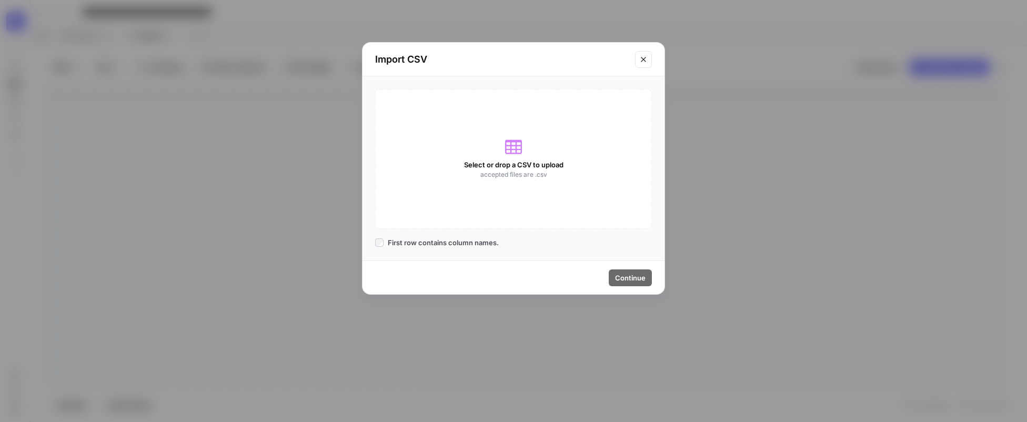
click at [511, 154] on icon at bounding box center [513, 146] width 17 height 17
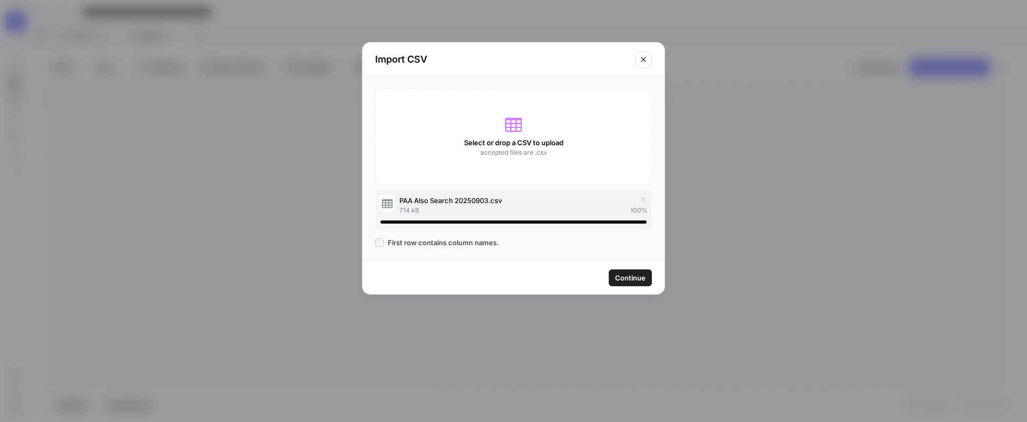
click at [627, 279] on span "Continue" at bounding box center [630, 277] width 31 height 11
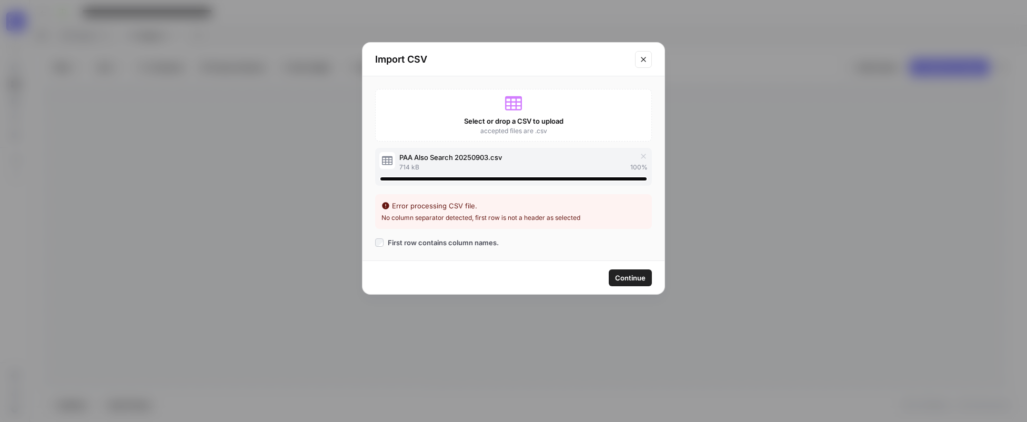
click at [625, 279] on span "Continue" at bounding box center [630, 277] width 31 height 11
click at [628, 279] on span "Continue" at bounding box center [630, 277] width 31 height 11
click at [637, 61] on button "Close modal" at bounding box center [643, 59] width 17 height 17
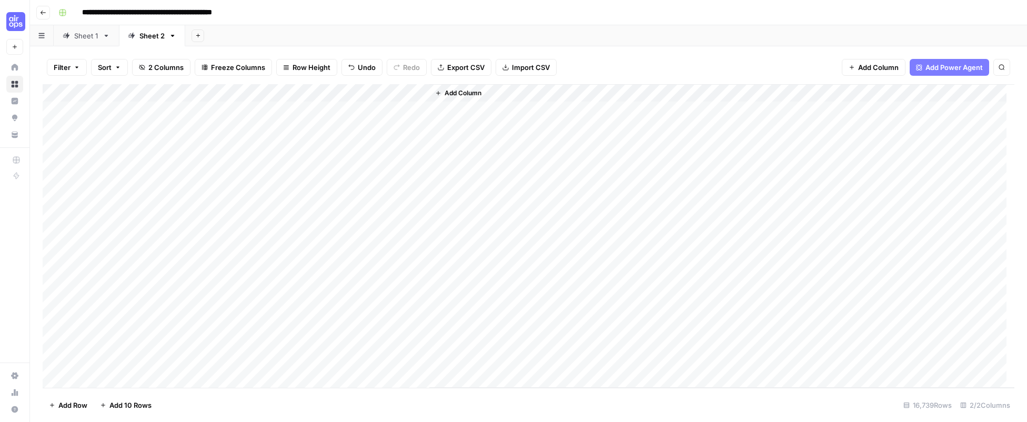
click at [527, 69] on span "Import CSV" at bounding box center [531, 67] width 38 height 11
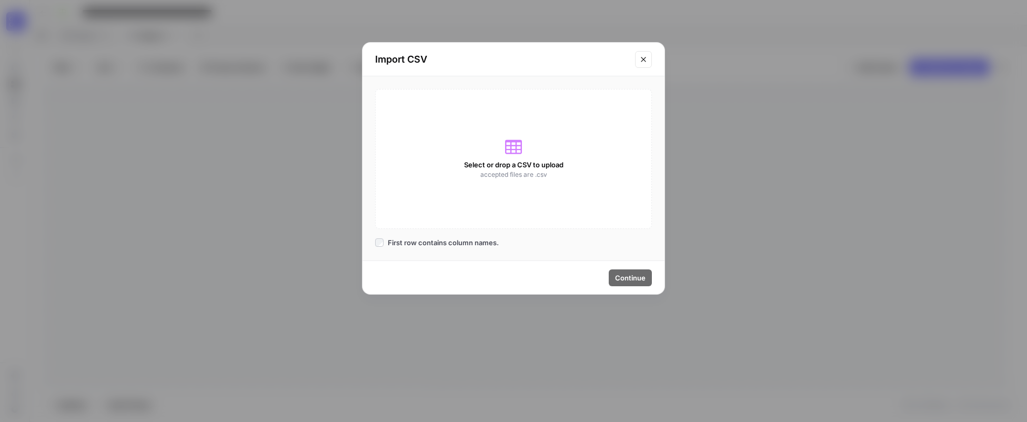
click at [518, 137] on div "Select or drop a CSV to upload accepted files are .csv" at bounding box center [513, 159] width 277 height 140
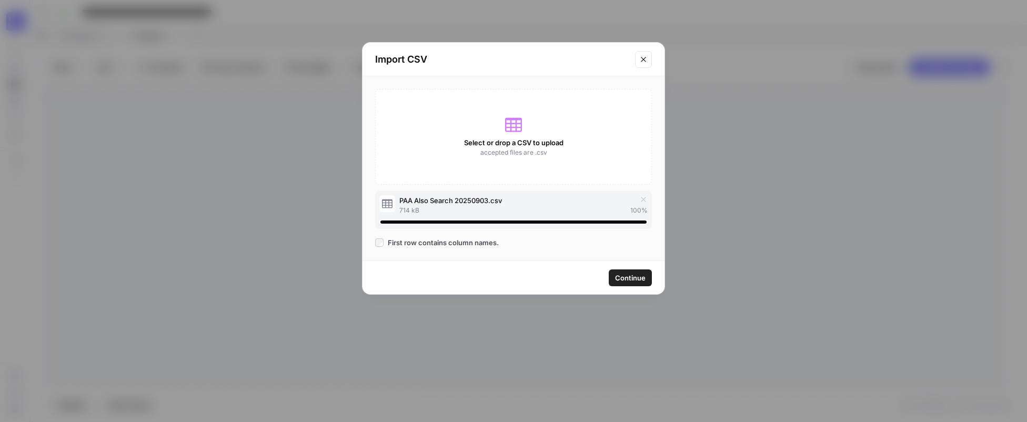
click at [635, 278] on span "Continue" at bounding box center [630, 277] width 31 height 11
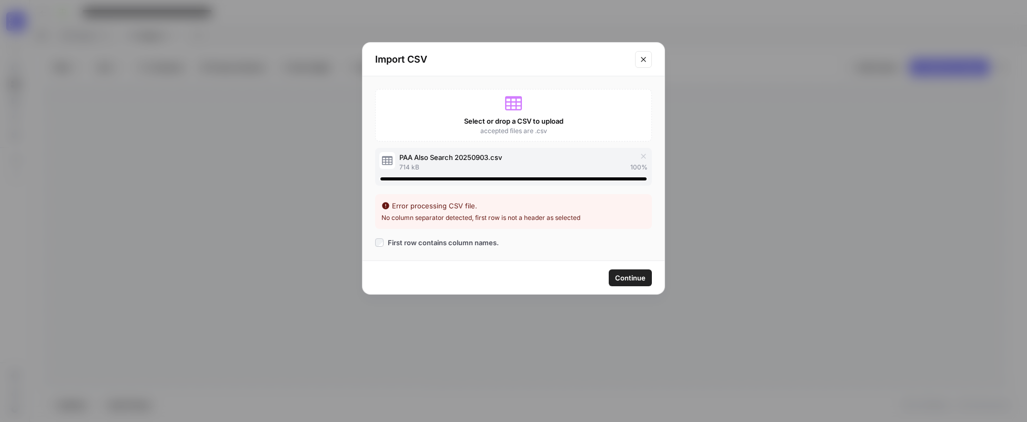
click at [646, 62] on icon "Close modal" at bounding box center [643, 59] width 8 height 8
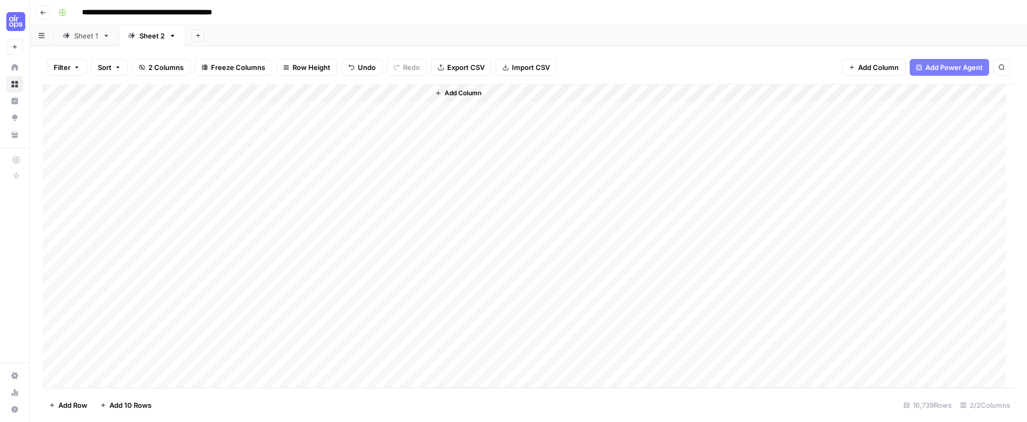
click at [63, 92] on div "Add Column" at bounding box center [528, 236] width 971 height 304
click at [97, 407] on span "Delete 16739 Rows" at bounding box center [80, 405] width 62 height 11
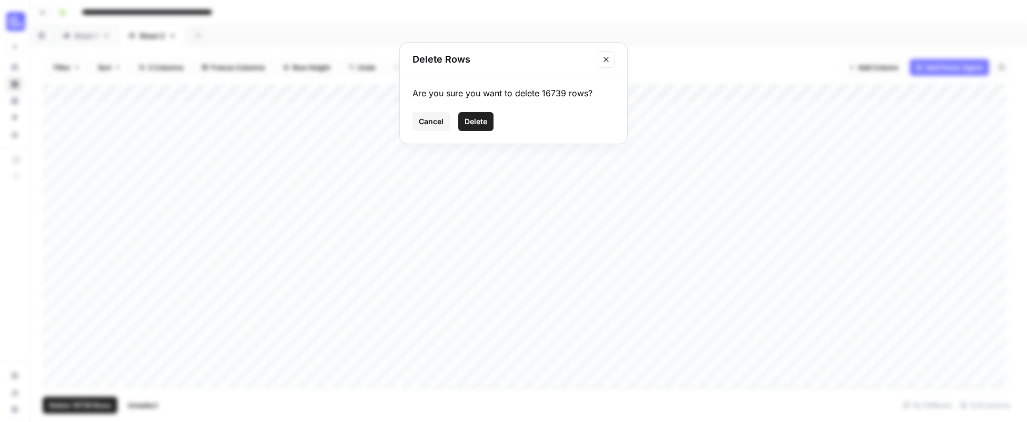
click at [483, 117] on span "Delete" at bounding box center [475, 121] width 23 height 11
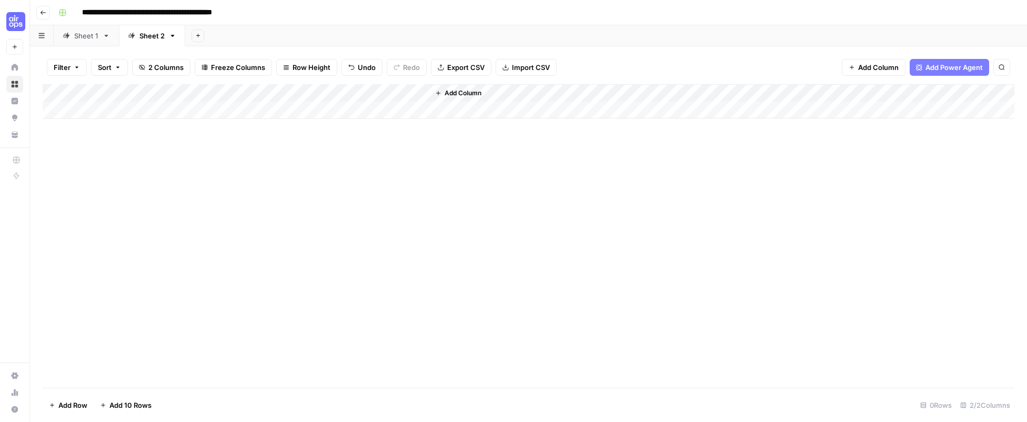
click at [523, 68] on span "Import CSV" at bounding box center [531, 67] width 38 height 11
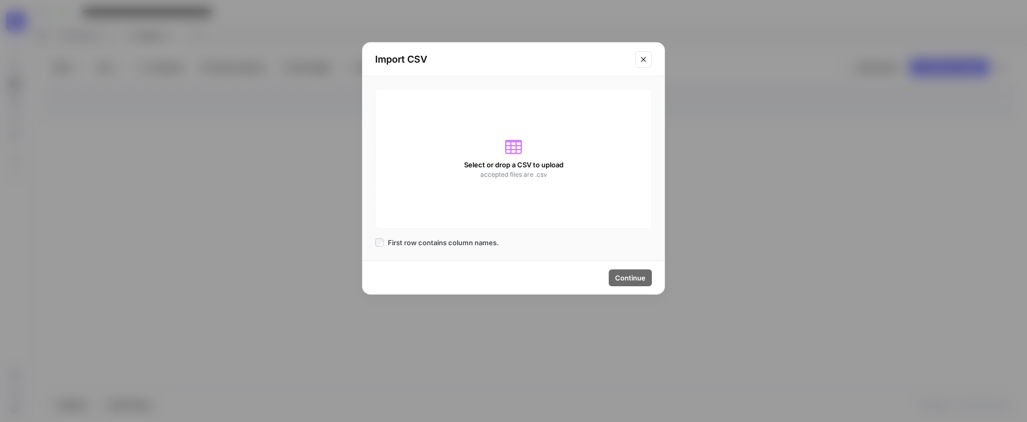
click at [512, 148] on icon at bounding box center [513, 146] width 17 height 17
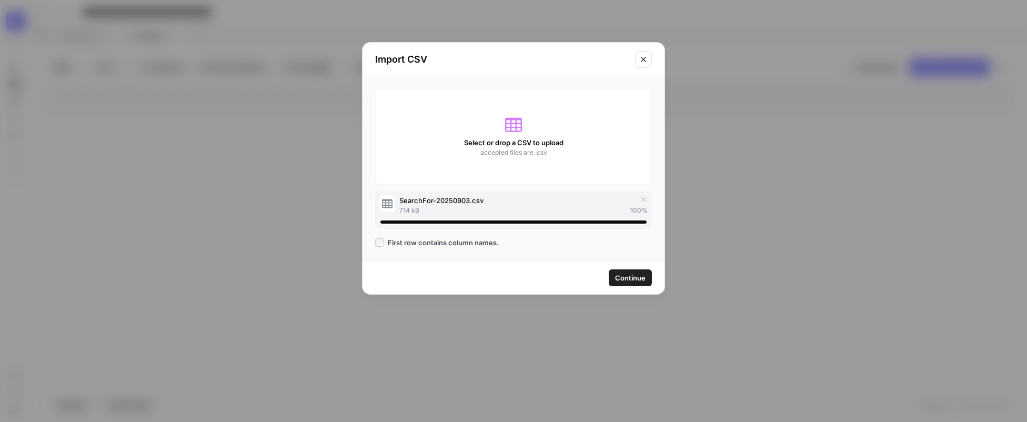
click at [624, 278] on span "Continue" at bounding box center [630, 277] width 31 height 11
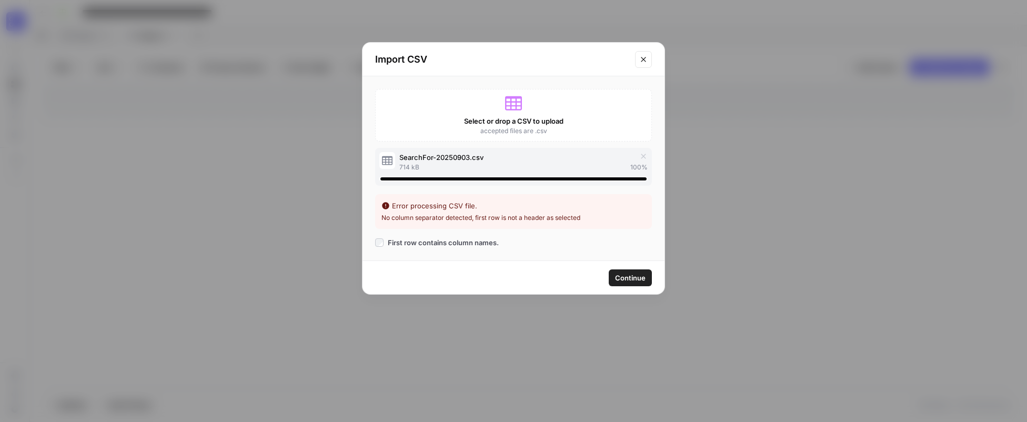
click at [646, 64] on button "Close modal" at bounding box center [643, 59] width 17 height 17
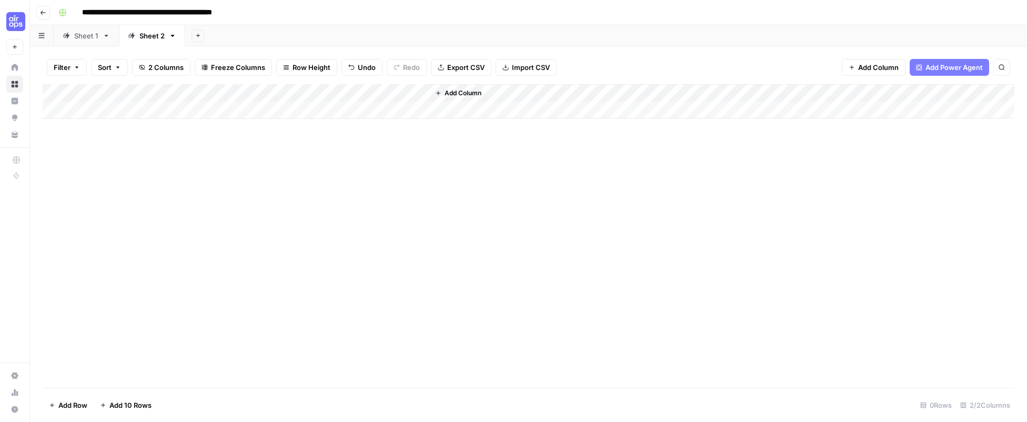
click at [534, 69] on span "Import CSV" at bounding box center [531, 67] width 38 height 11
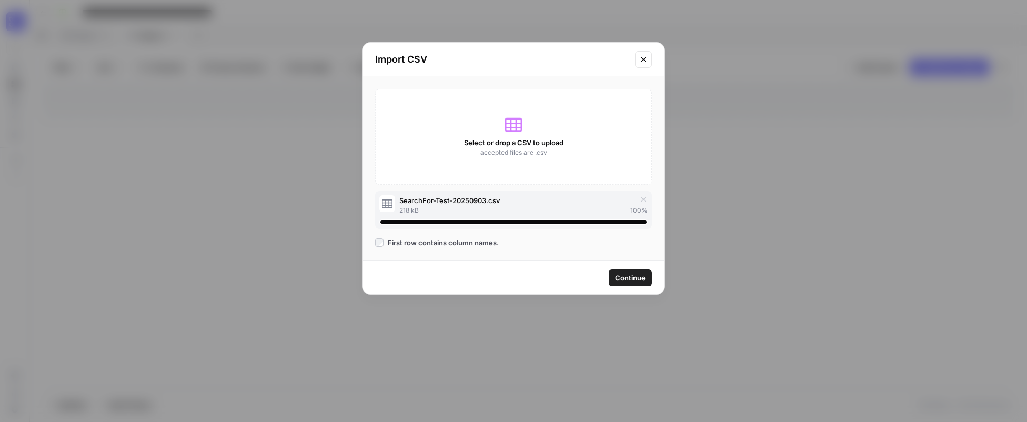
click at [625, 277] on span "Continue" at bounding box center [630, 277] width 31 height 11
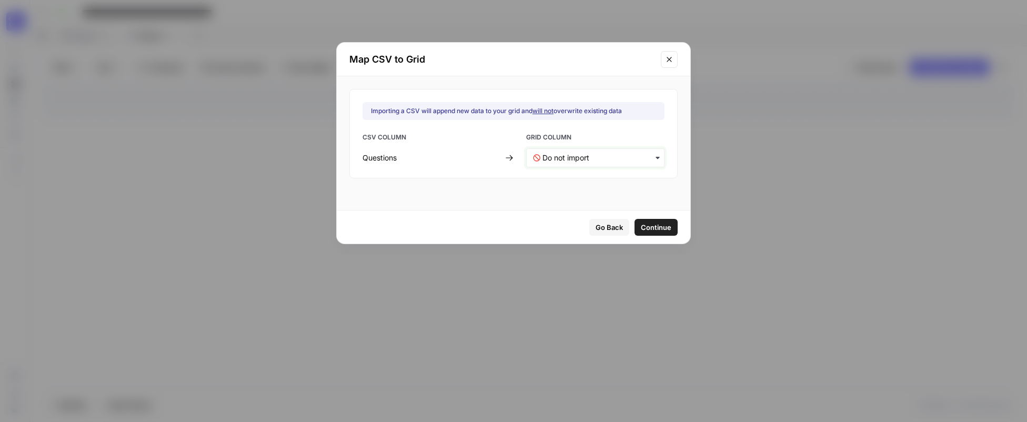
click at [600, 162] on input "text" at bounding box center [599, 158] width 115 height 11
click at [579, 183] on div "Question" at bounding box center [588, 185] width 124 height 19
click at [653, 230] on span "Continue" at bounding box center [656, 227] width 31 height 11
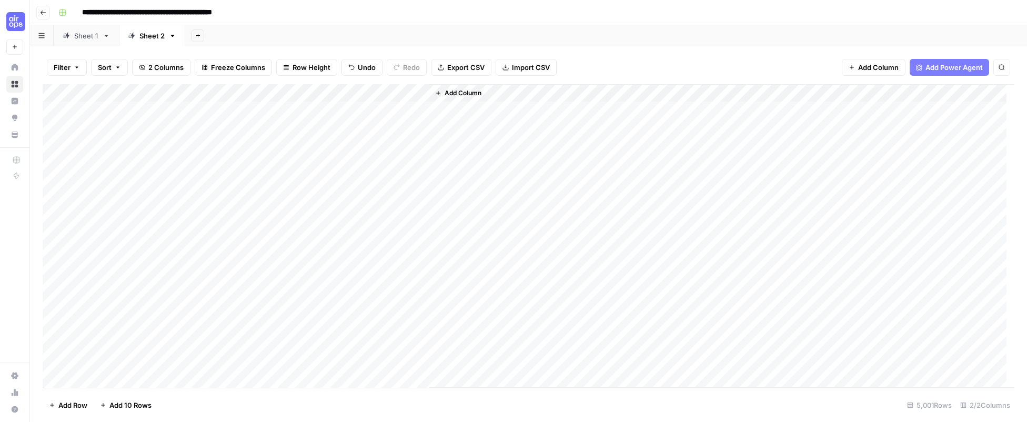
click at [154, 113] on div "Add Column" at bounding box center [528, 236] width 971 height 304
click at [418, 91] on div "Add Column" at bounding box center [528, 236] width 971 height 304
click at [447, 168] on span "First 10 Rows" at bounding box center [457, 169] width 66 height 11
click at [46, 13] on button "Go back" at bounding box center [43, 13] width 14 height 14
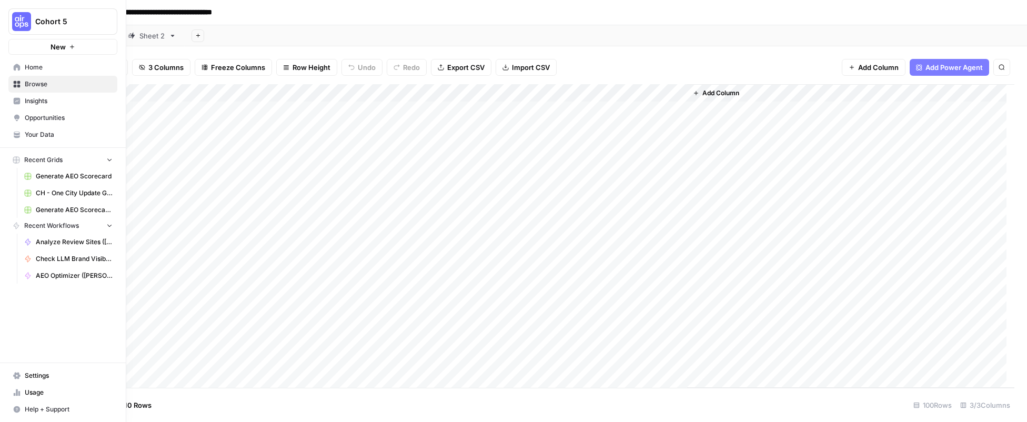
click at [16, 66] on icon at bounding box center [17, 67] width 7 height 7
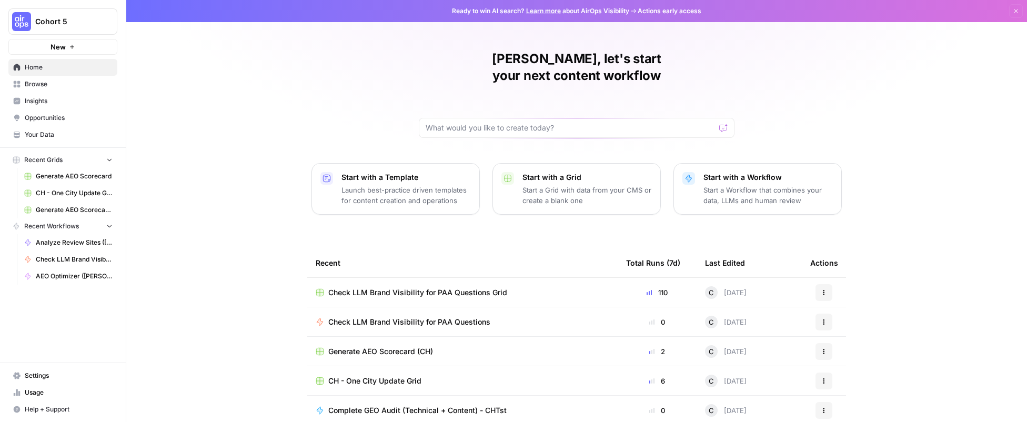
click at [417, 317] on span "Check LLM Brand Visibility for PAA Questions" at bounding box center [409, 322] width 162 height 11
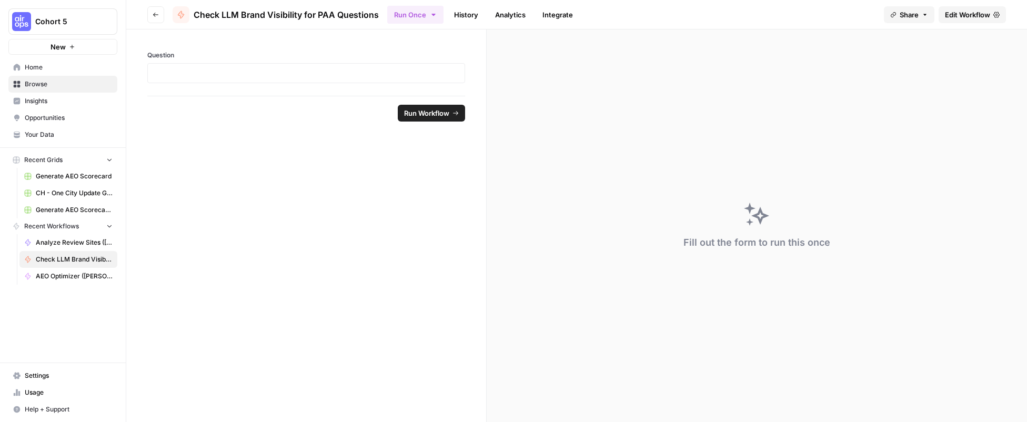
click at [795, 15] on span "Edit Workflow" at bounding box center [967, 14] width 45 height 11
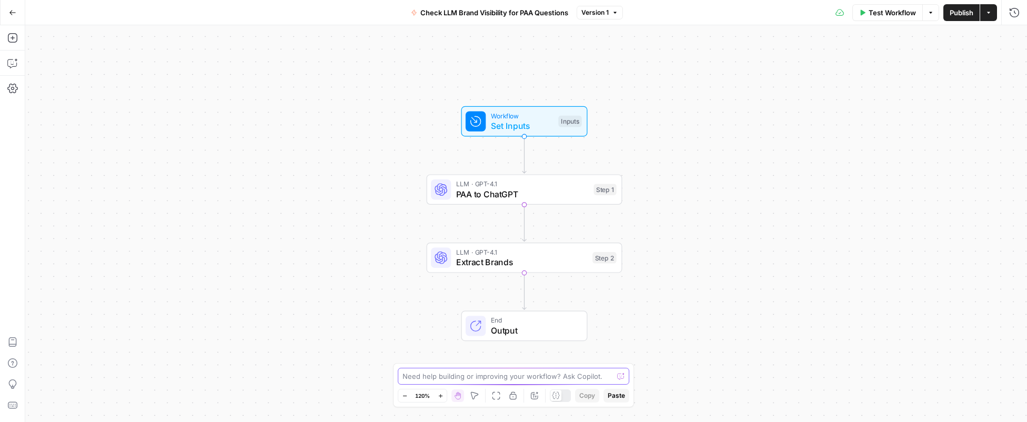
click at [447, 378] on textarea at bounding box center [507, 376] width 210 height 11
type textarea "For the grid, how do I get the output to be in two columns. One for the output …"
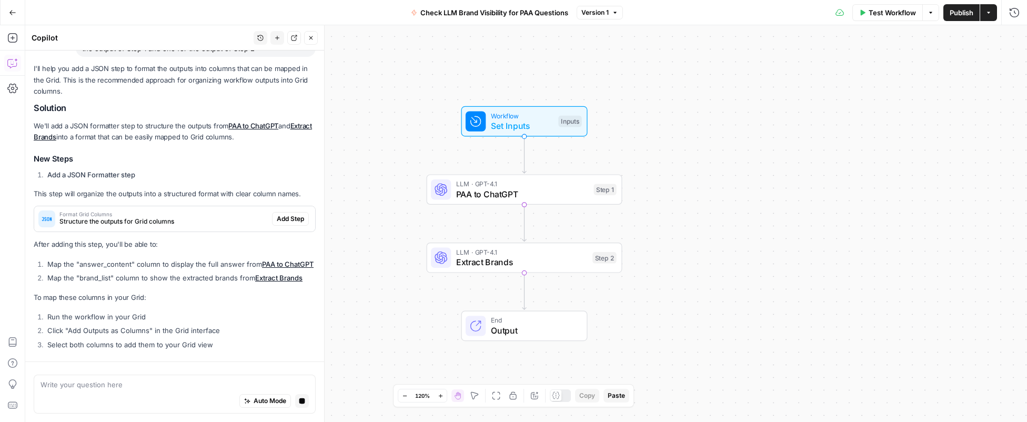
scroll to position [126, 0]
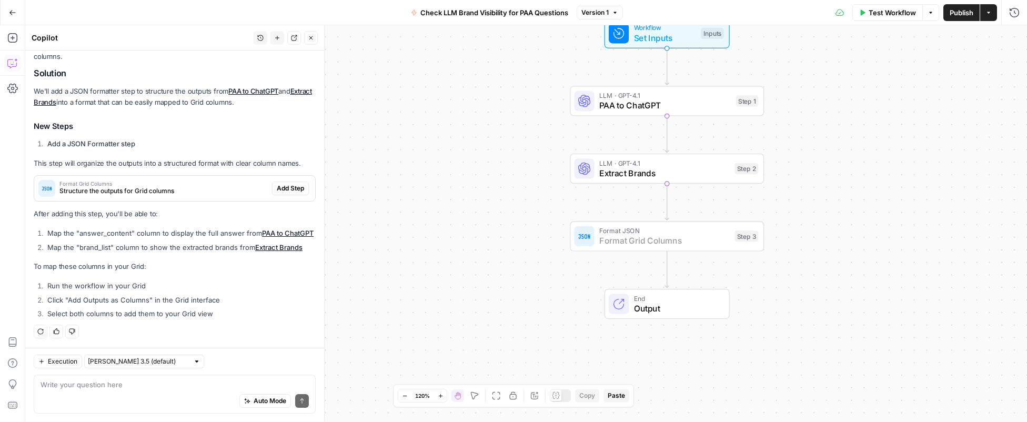
click at [289, 181] on button "Add Step" at bounding box center [290, 188] width 37 height 14
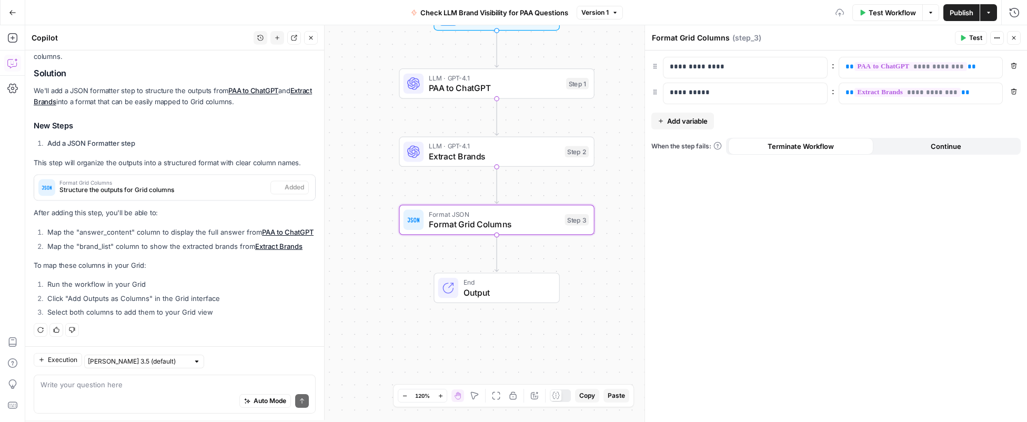
scroll to position [143, 0]
click at [795, 14] on span "Publish" at bounding box center [961, 12] width 24 height 11
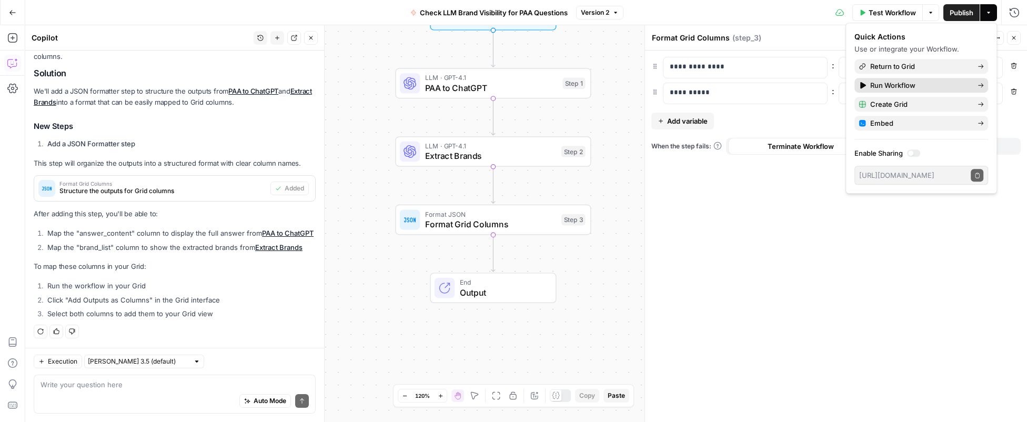
click at [795, 86] on span "Run Workflow" at bounding box center [919, 85] width 99 height 11
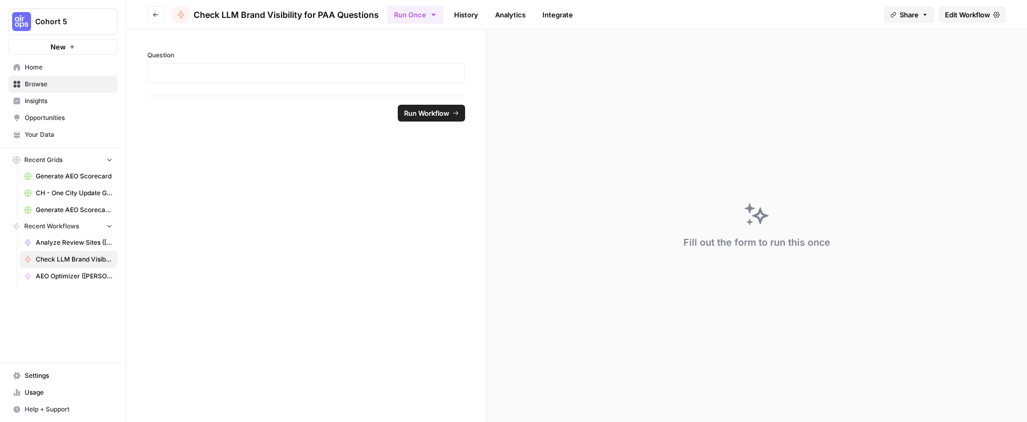
click at [31, 70] on span "Home" at bounding box center [69, 67] width 88 height 9
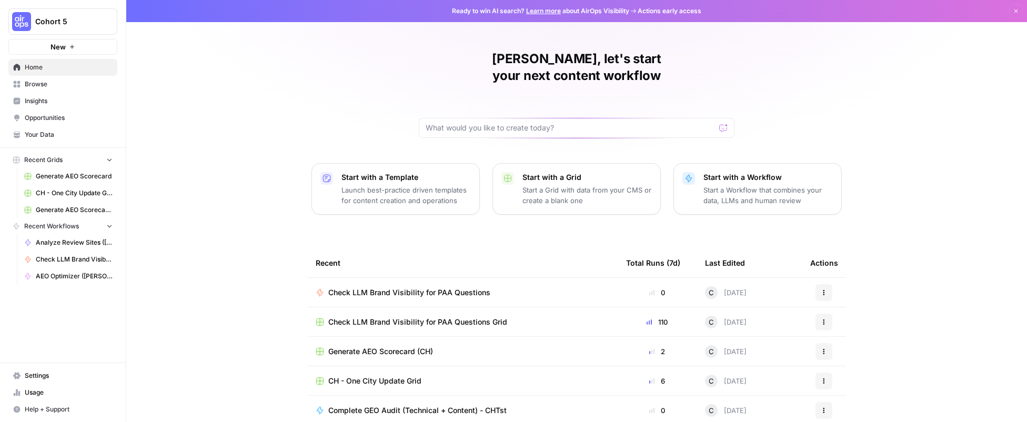
click at [414, 317] on span "Check LLM Brand Visibility for PAA Questions Grid" at bounding box center [417, 322] width 179 height 11
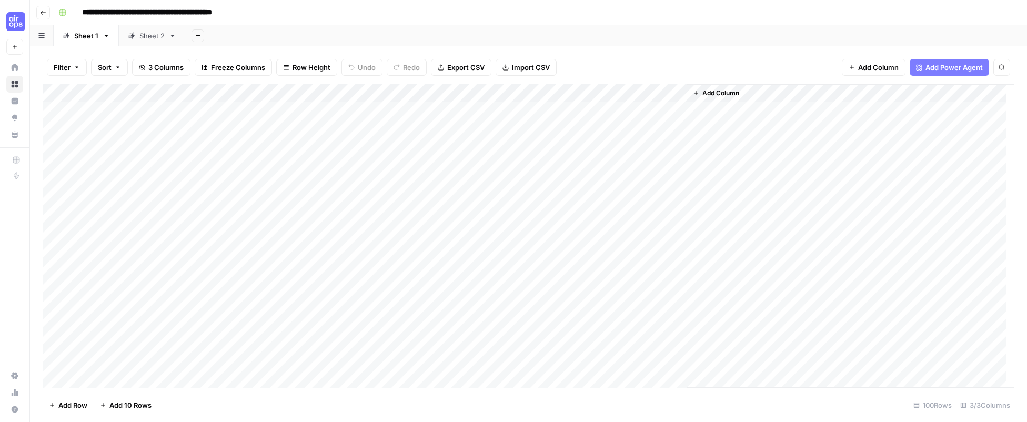
click at [197, 36] on icon "button" at bounding box center [198, 36] width 6 height 6
click at [225, 89] on span "From Workflow" at bounding box center [249, 86] width 77 height 11
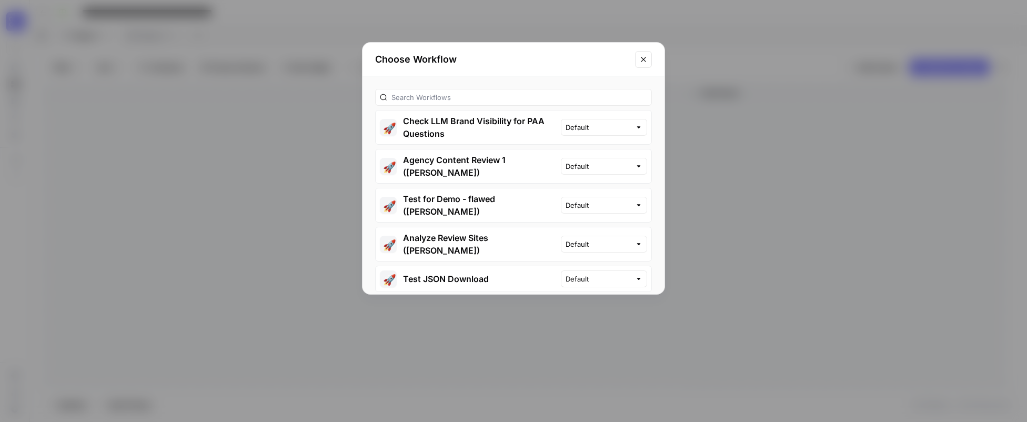
click at [462, 121] on button "🚀 Check LLM Brand Visibility for PAA Questions" at bounding box center [468, 127] width 185 height 34
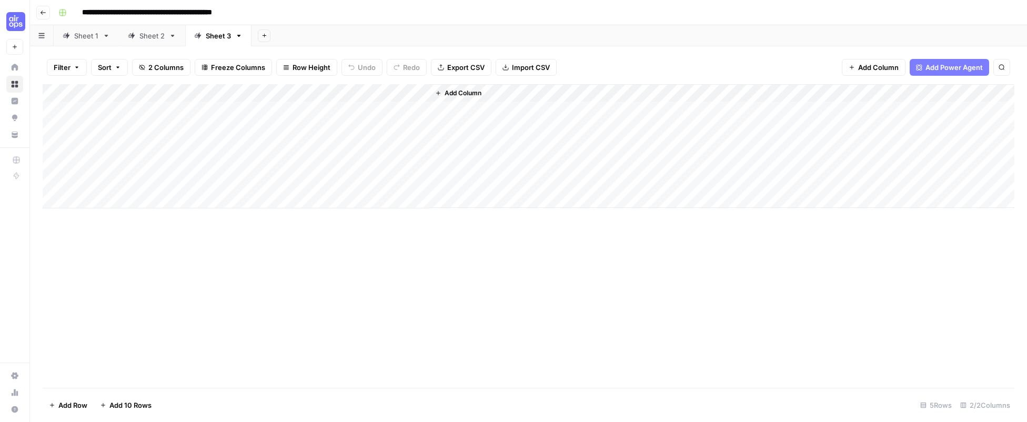
click at [461, 94] on span "Add Column" at bounding box center [462, 92] width 37 height 9
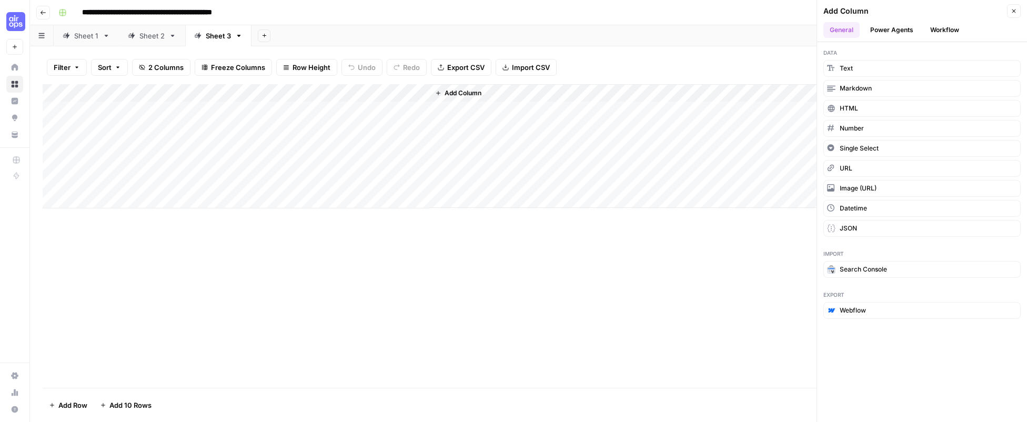
click at [795, 29] on button "Workflow" at bounding box center [945, 30] width 42 height 16
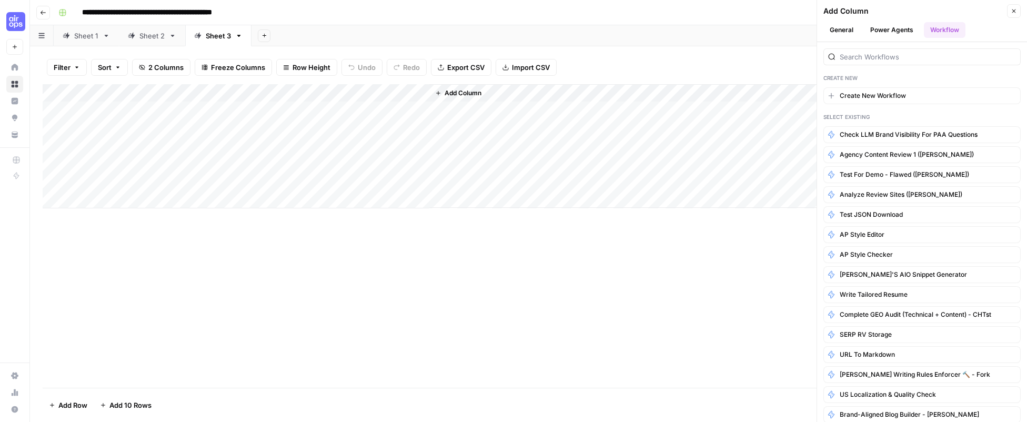
click at [795, 27] on button "General" at bounding box center [841, 30] width 36 height 16
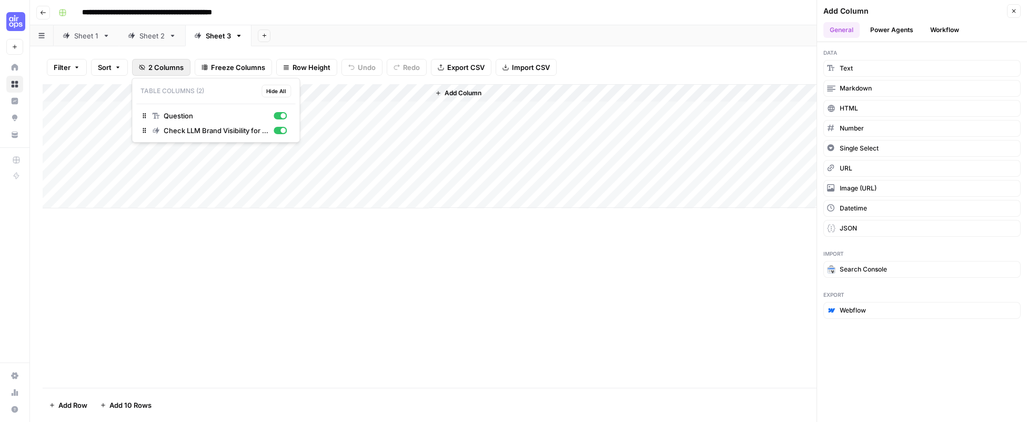
click at [164, 67] on span "2 Columns" at bounding box center [165, 67] width 35 height 11
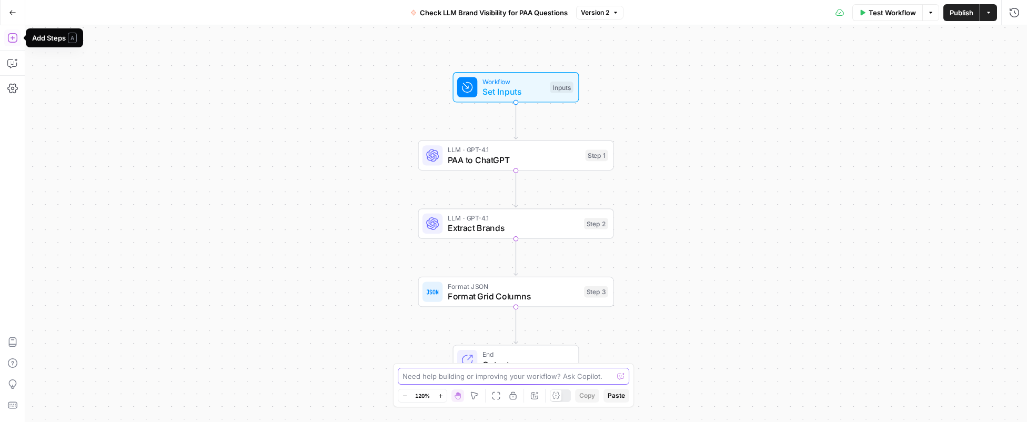
click at [425, 377] on textarea at bounding box center [507, 376] width 210 height 11
type textarea "how do I output both columns as output for the grid"
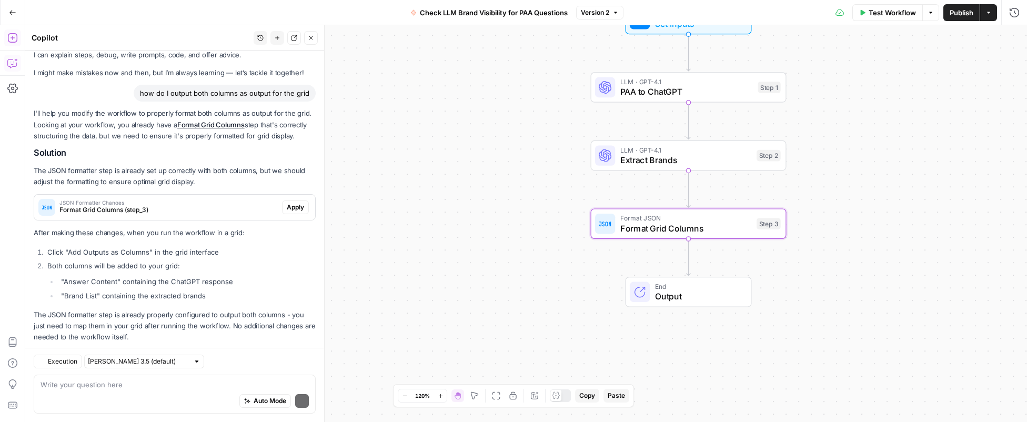
scroll to position [57, 0]
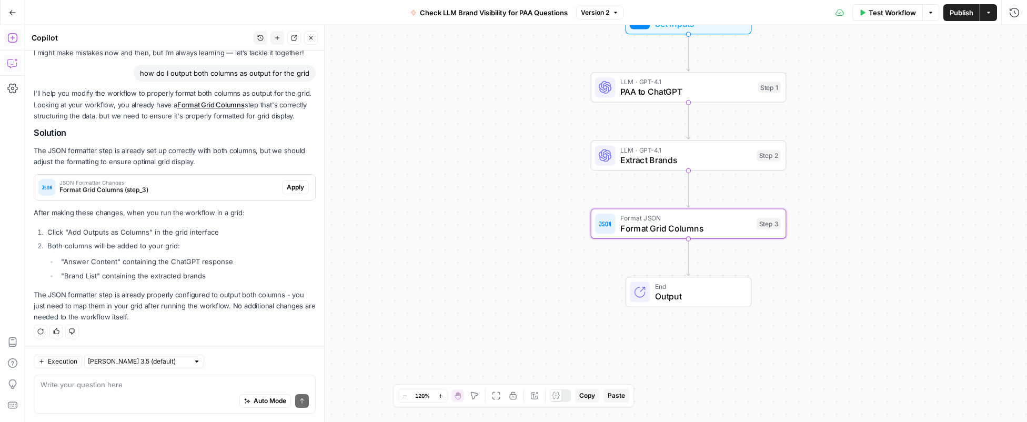
drag, startPoint x: 49, startPoint y: 233, endPoint x: 227, endPoint y: 234, distance: 177.2
click at [227, 234] on li "Click "Add Outputs as Columns" in the grid interface" at bounding box center [180, 232] width 271 height 11
copy li "Click "Add Outputs as Columns" in the grid interface"
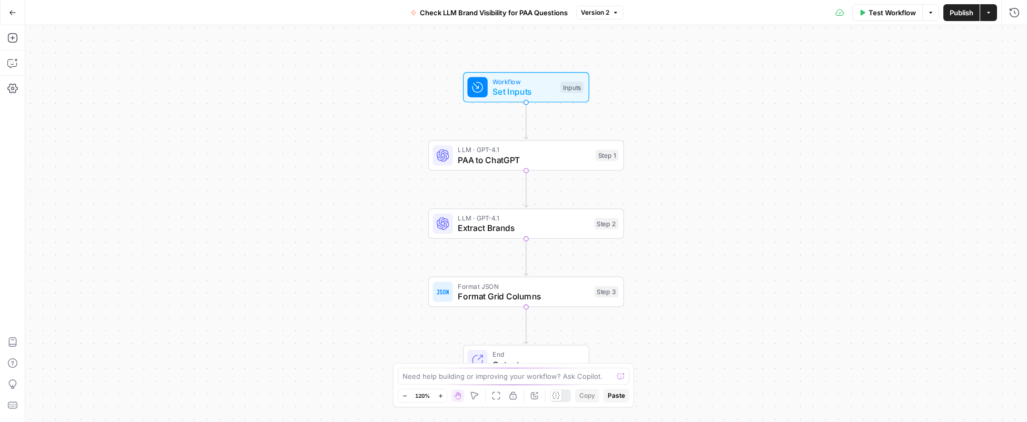
click at [961, 18] on button "Publish" at bounding box center [961, 12] width 36 height 17
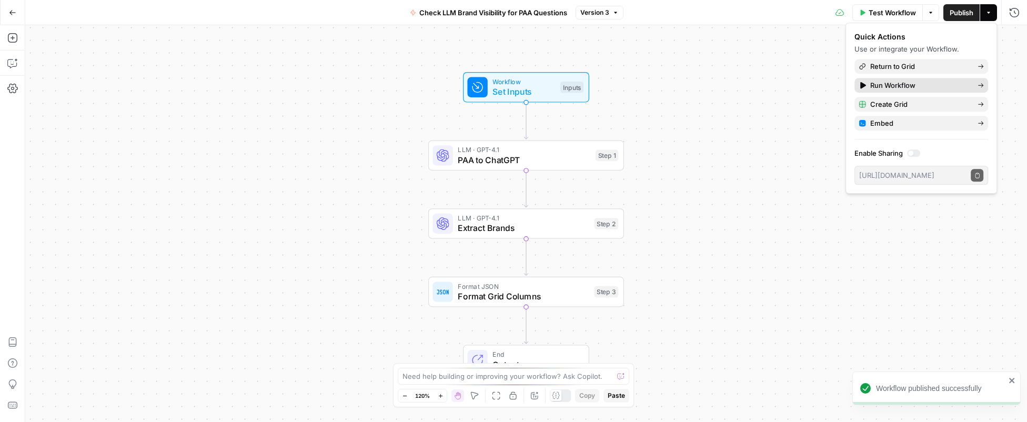
click at [892, 84] on span "Run Workflow" at bounding box center [919, 85] width 99 height 11
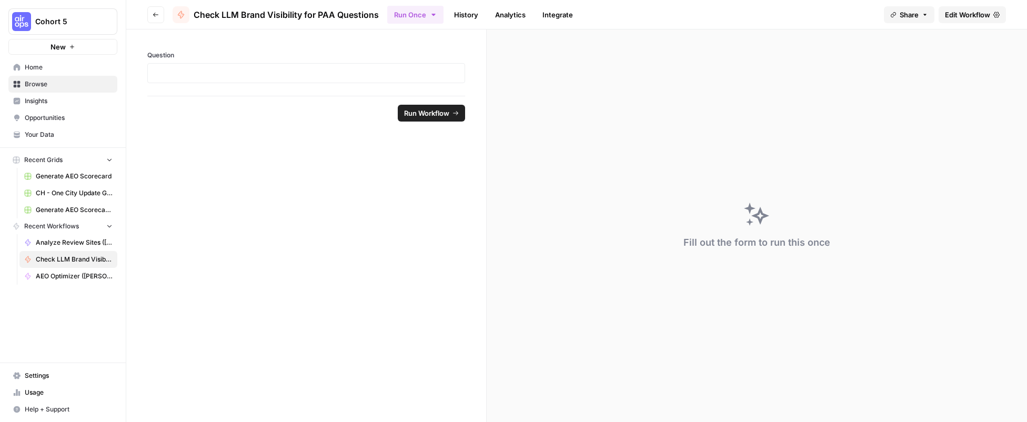
click at [30, 69] on span "Home" at bounding box center [69, 67] width 88 height 9
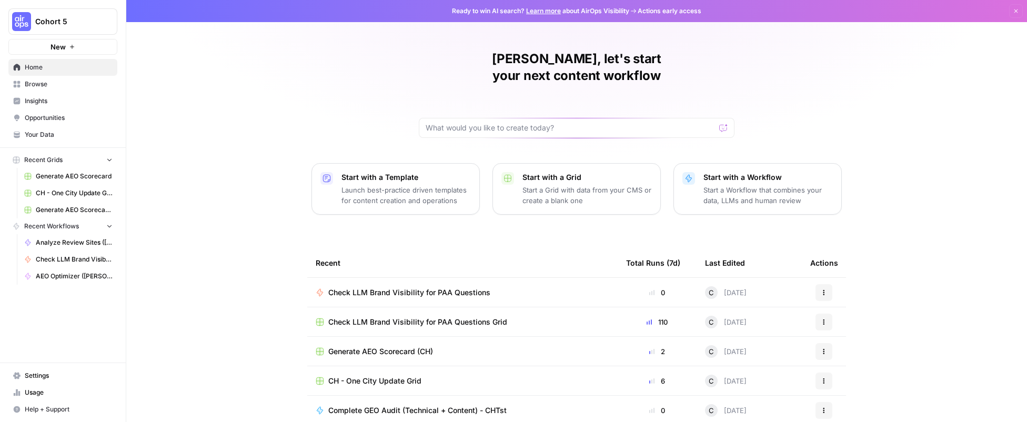
click at [407, 317] on span "Check LLM Brand Visibility for PAA Questions Grid" at bounding box center [417, 322] width 179 height 11
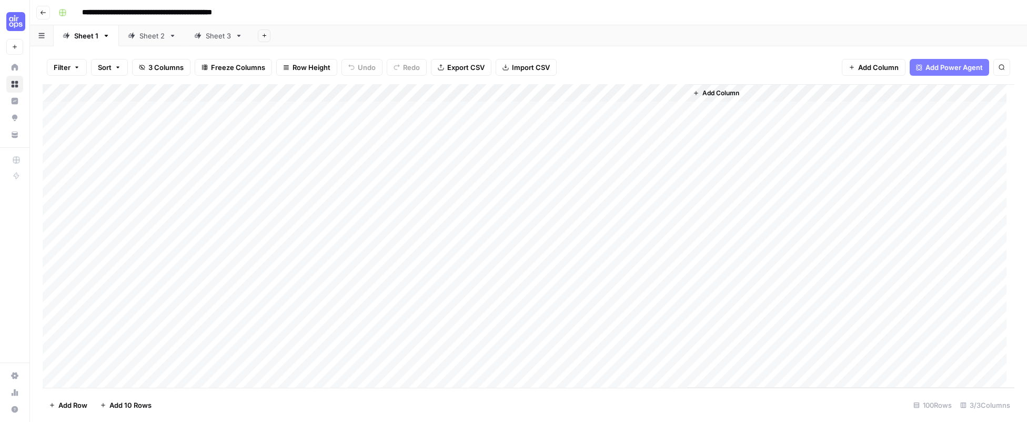
click at [237, 41] on link "Sheet 3" at bounding box center [218, 35] width 66 height 21
click at [512, 66] on span "Import CSV" at bounding box center [531, 67] width 38 height 11
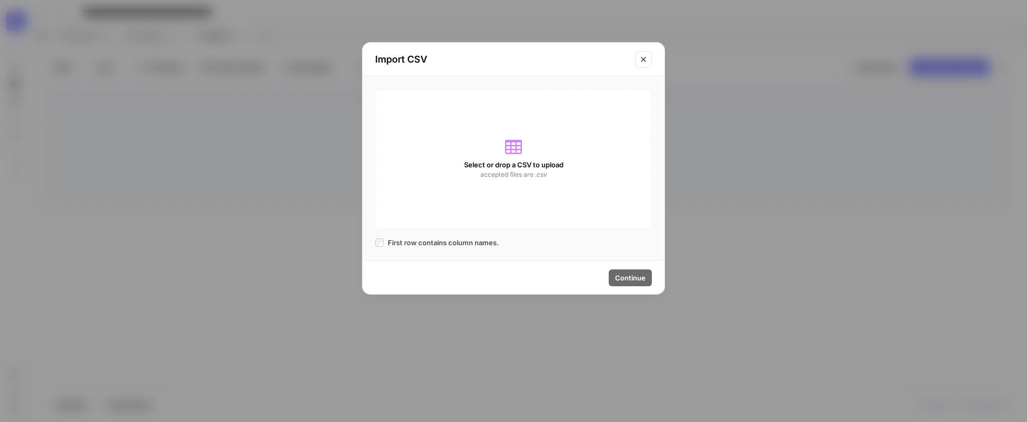
click at [513, 153] on icon at bounding box center [513, 147] width 17 height 14
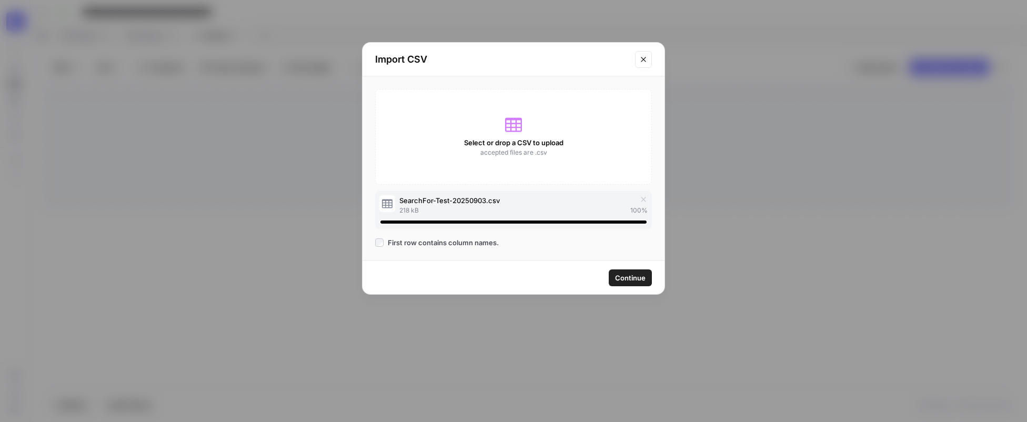
click at [623, 285] on button "Continue" at bounding box center [629, 277] width 43 height 17
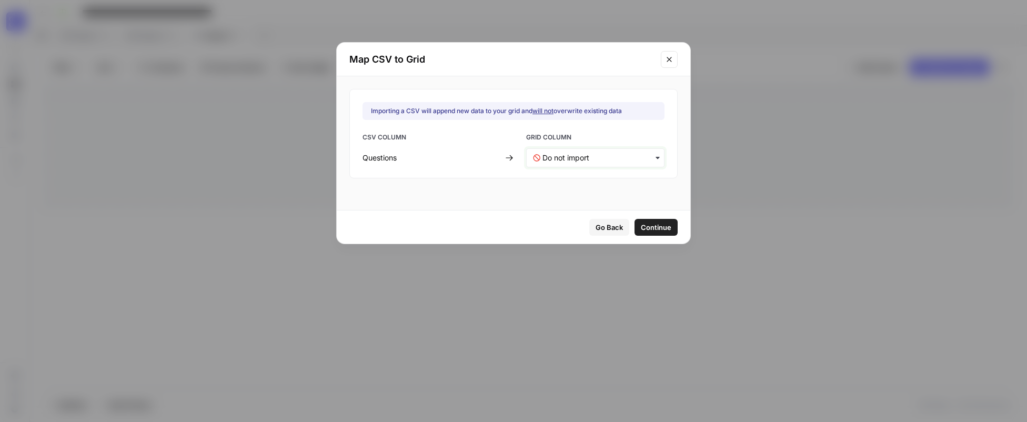
click at [579, 157] on input "text" at bounding box center [599, 158] width 115 height 11
click at [562, 186] on span "Question" at bounding box center [553, 185] width 26 height 9
click at [641, 231] on span "Continue" at bounding box center [656, 227] width 31 height 11
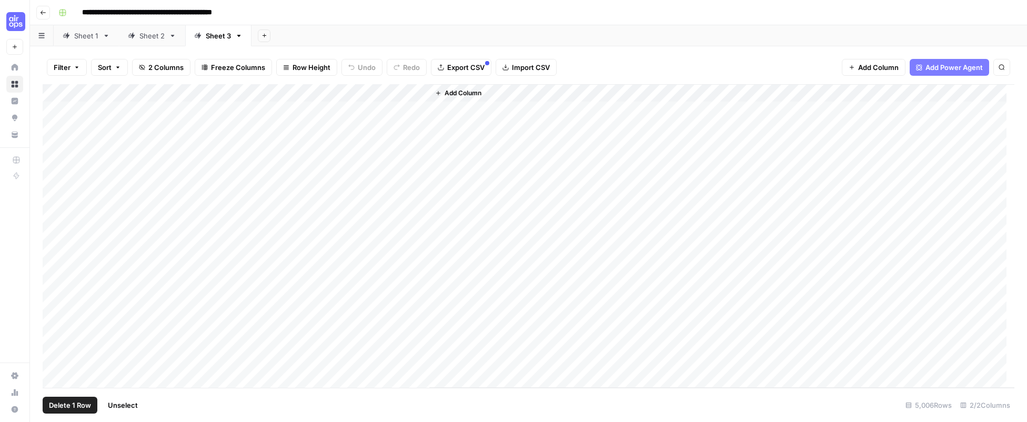
click at [52, 111] on div "Add Column" at bounding box center [528, 236] width 971 height 304
drag, startPoint x: 53, startPoint y: 126, endPoint x: 53, endPoint y: 132, distance: 6.3
click at [53, 126] on div "Add Column" at bounding box center [528, 236] width 971 height 304
click at [54, 142] on div "Add Column" at bounding box center [528, 236] width 971 height 304
click at [52, 164] on div "Add Column" at bounding box center [528, 236] width 971 height 304
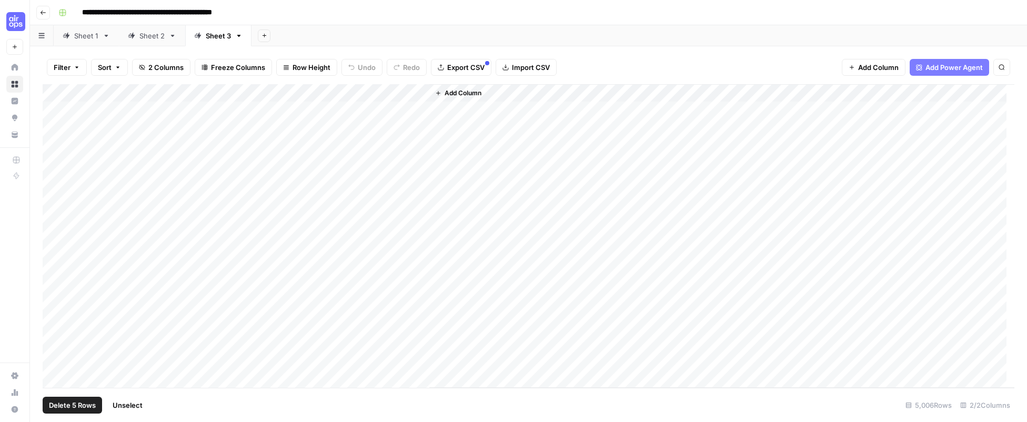
click at [55, 180] on div "Add Column" at bounding box center [528, 236] width 971 height 304
click at [80, 404] on span "Delete 5 Rows" at bounding box center [72, 405] width 47 height 11
click at [483, 117] on span "Delete" at bounding box center [475, 121] width 23 height 11
click at [328, 110] on div "Add Column" at bounding box center [528, 236] width 971 height 304
click at [420, 92] on div "Add Column" at bounding box center [528, 236] width 971 height 304
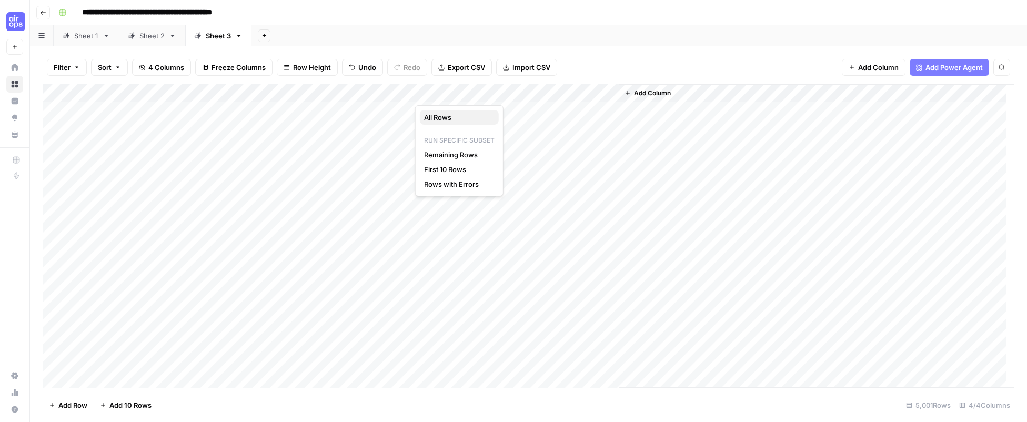
click at [433, 117] on span "All Rows" at bounding box center [457, 117] width 66 height 11
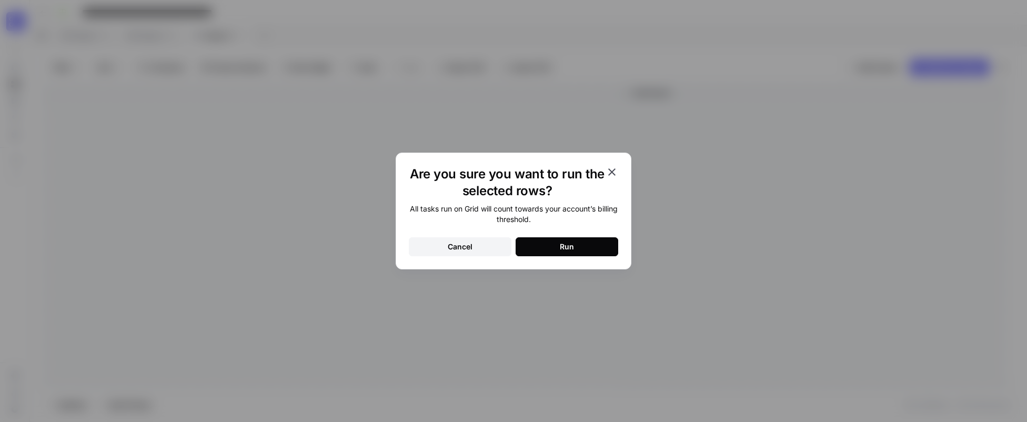
click at [599, 246] on button "Run" at bounding box center [566, 246] width 103 height 19
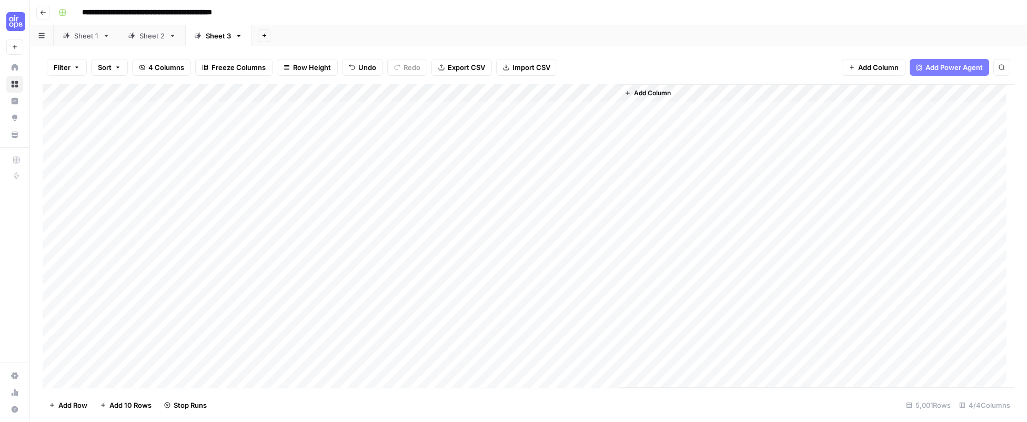
drag, startPoint x: 618, startPoint y: 94, endPoint x: 749, endPoint y: 94, distance: 131.5
click at [749, 94] on div "Add Column" at bounding box center [816, 235] width 396 height 303
drag, startPoint x: 618, startPoint y: 101, endPoint x: 669, endPoint y: 102, distance: 51.0
click at [669, 102] on div "Add Column" at bounding box center [816, 235] width 396 height 303
click at [472, 254] on div "Add Column" at bounding box center [528, 236] width 971 height 304
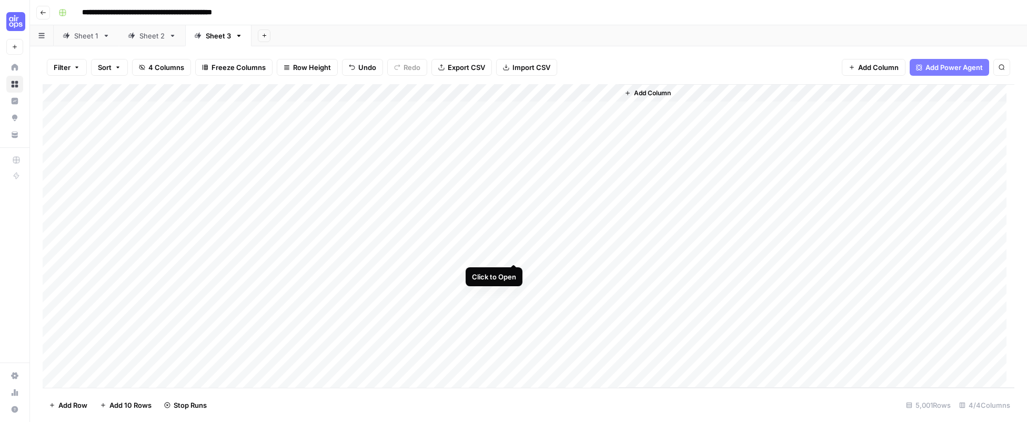
click at [514, 255] on div "Add Column" at bounding box center [528, 236] width 971 height 304
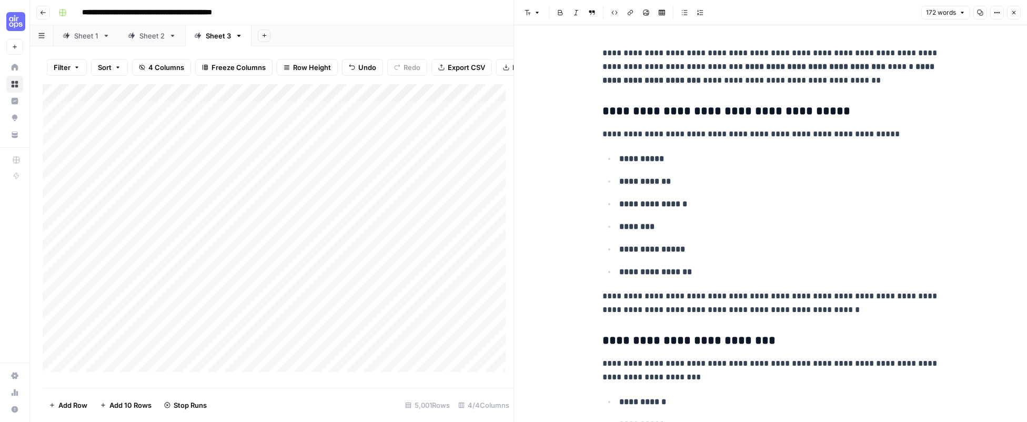
click at [1014, 16] on button "Close" at bounding box center [1014, 13] width 14 height 14
